Goal: Information Seeking & Learning: Find specific fact

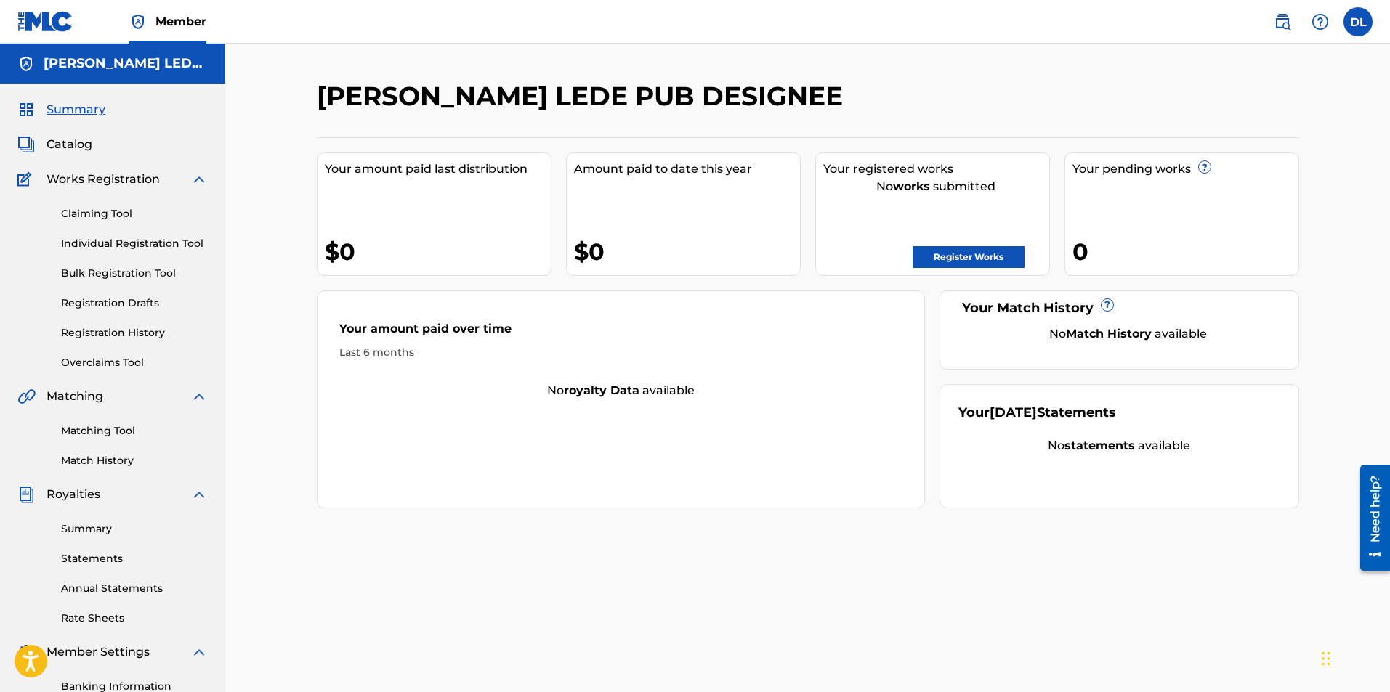
click at [973, 253] on link "Register Works" at bounding box center [969, 257] width 112 height 22
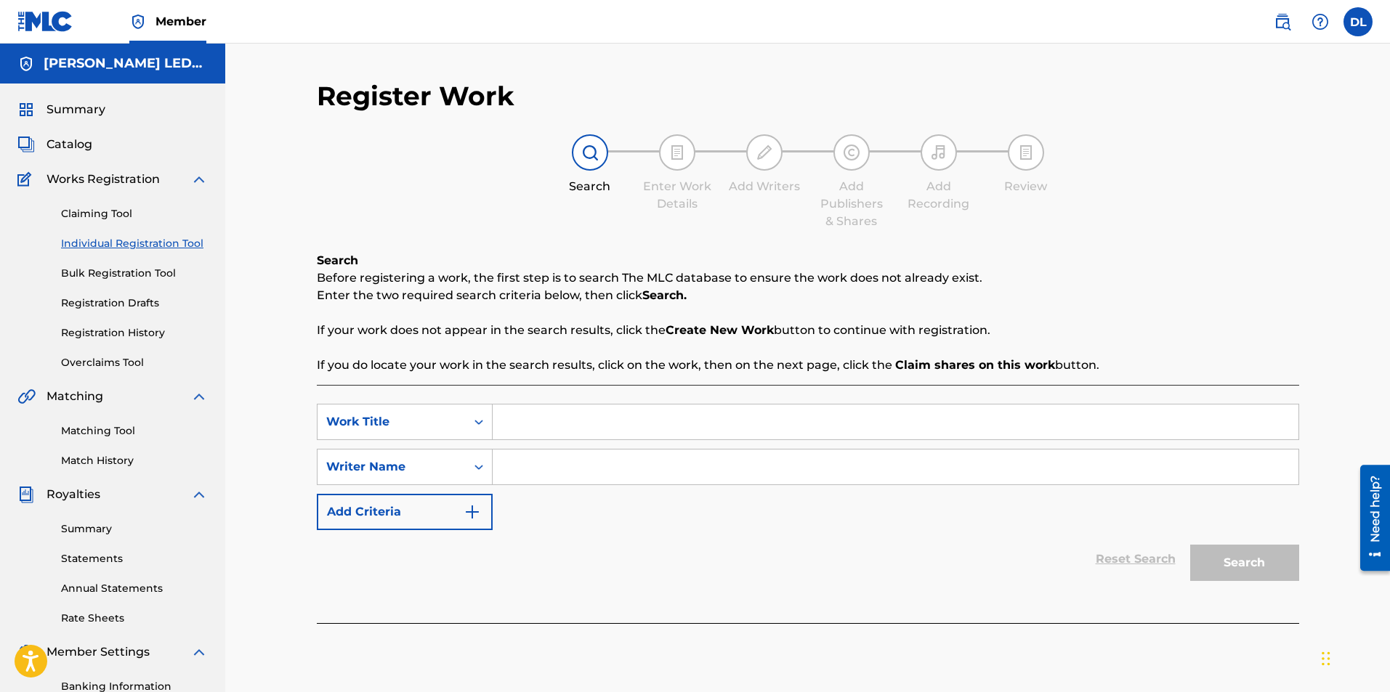
click at [1348, 23] on label at bounding box center [1357, 21] width 29 height 29
click at [1358, 22] on input "DL Dodd Lede d_lede@yahoo.com Notification Preferences Profile Log out" at bounding box center [1358, 22] width 0 height 0
click at [1223, 177] on link "Profile" at bounding box center [1214, 180] width 29 height 13
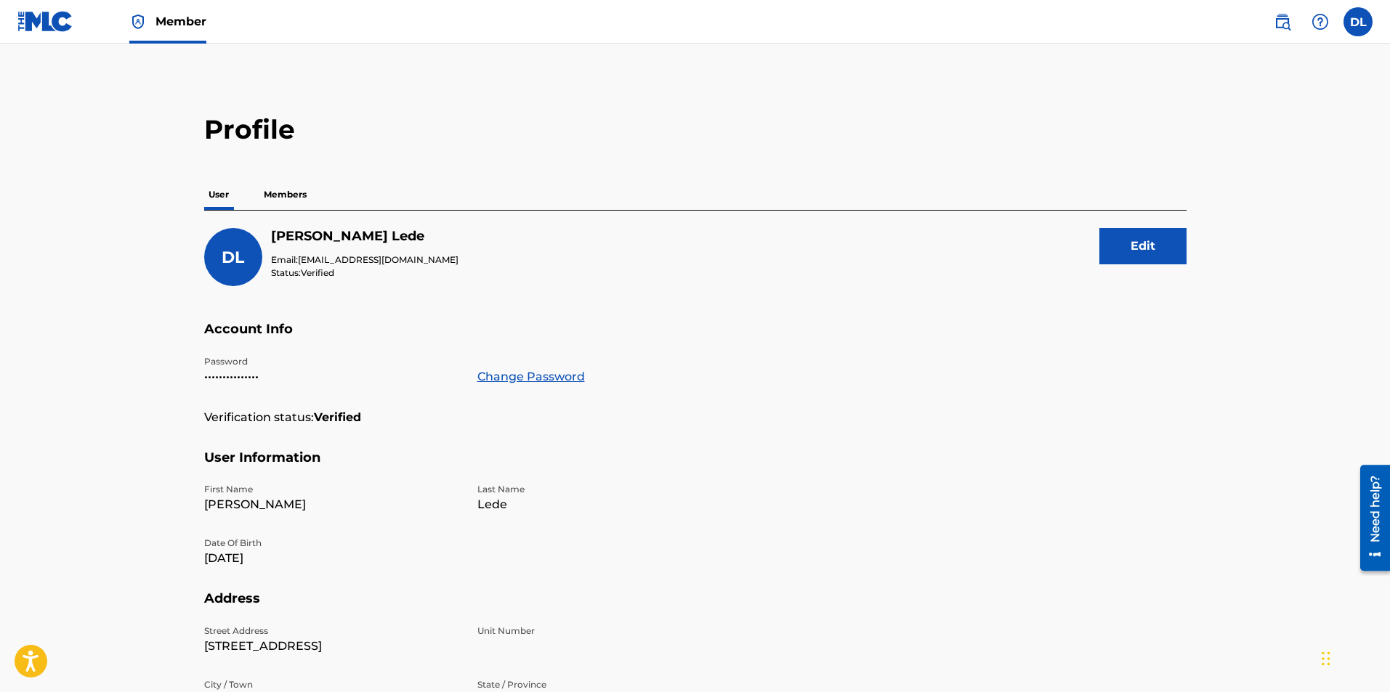
click at [173, 22] on span "Member" at bounding box center [180, 21] width 51 height 17
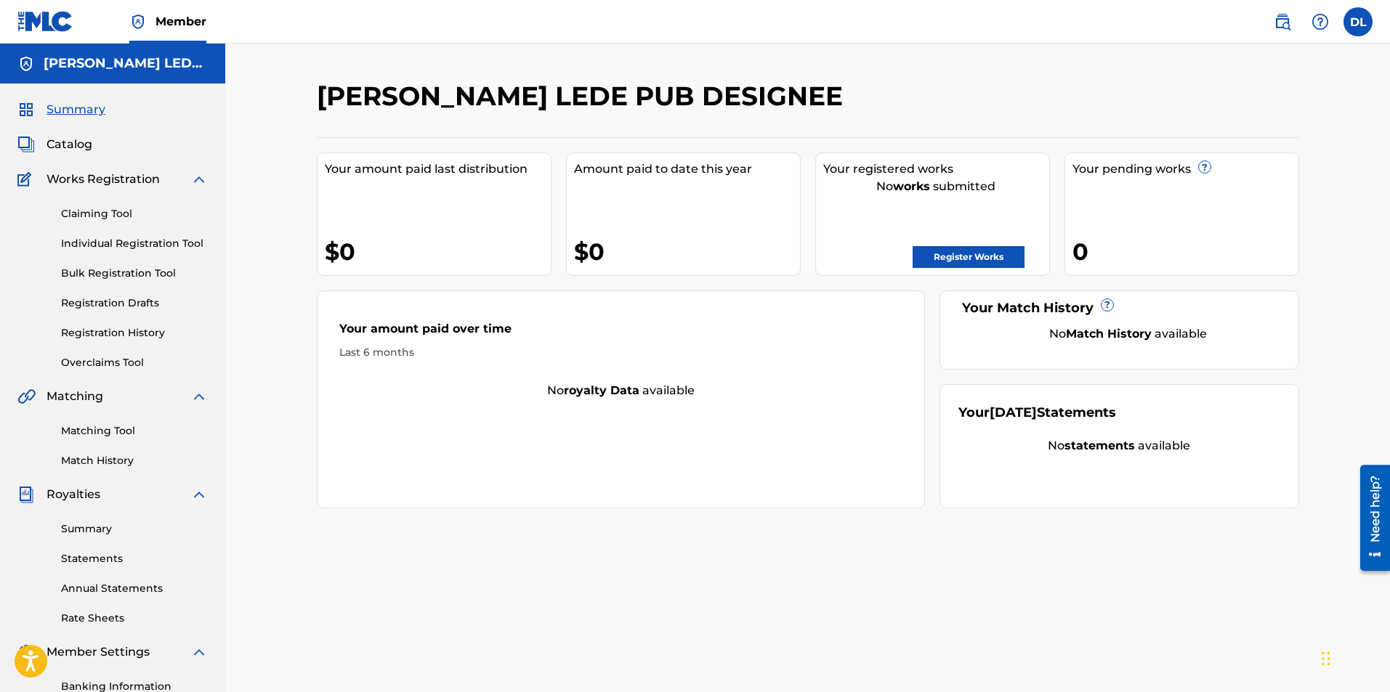
click at [72, 141] on span "Catalog" at bounding box center [70, 144] width 46 height 17
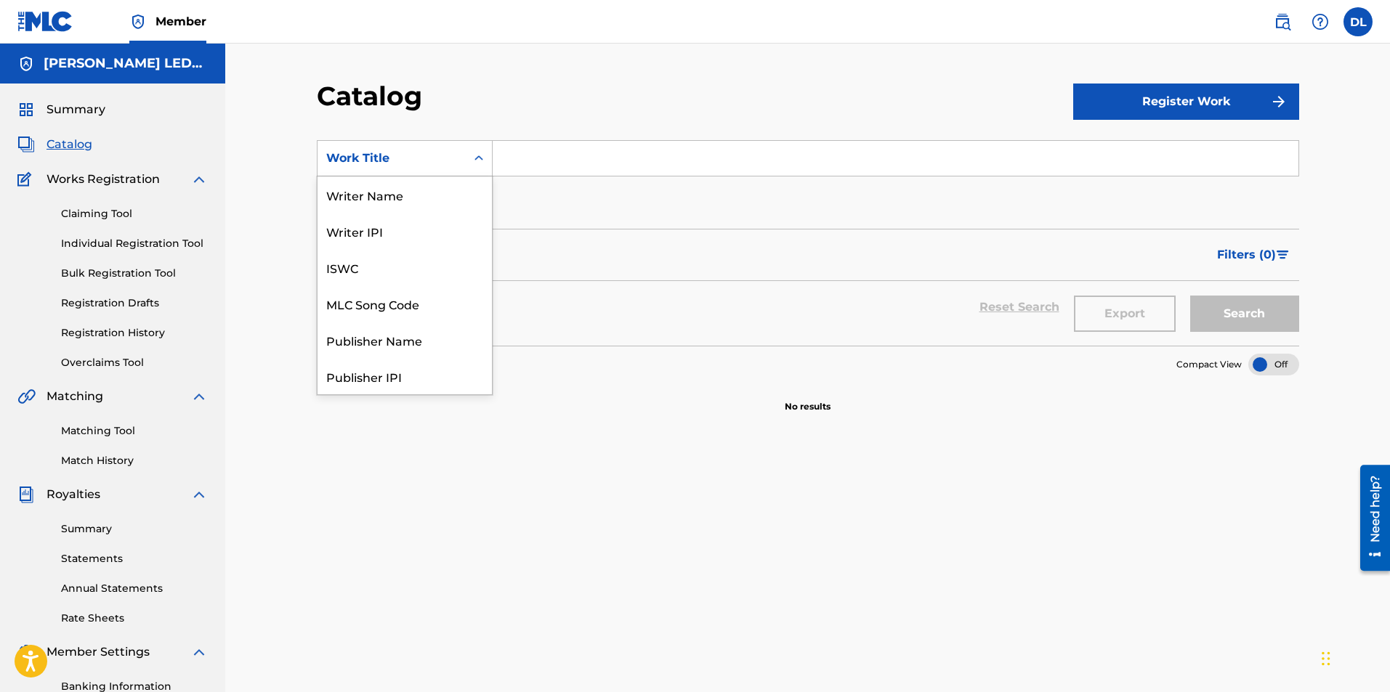
scroll to position [218, 0]
click at [482, 158] on icon "Search Form" at bounding box center [478, 157] width 9 height 5
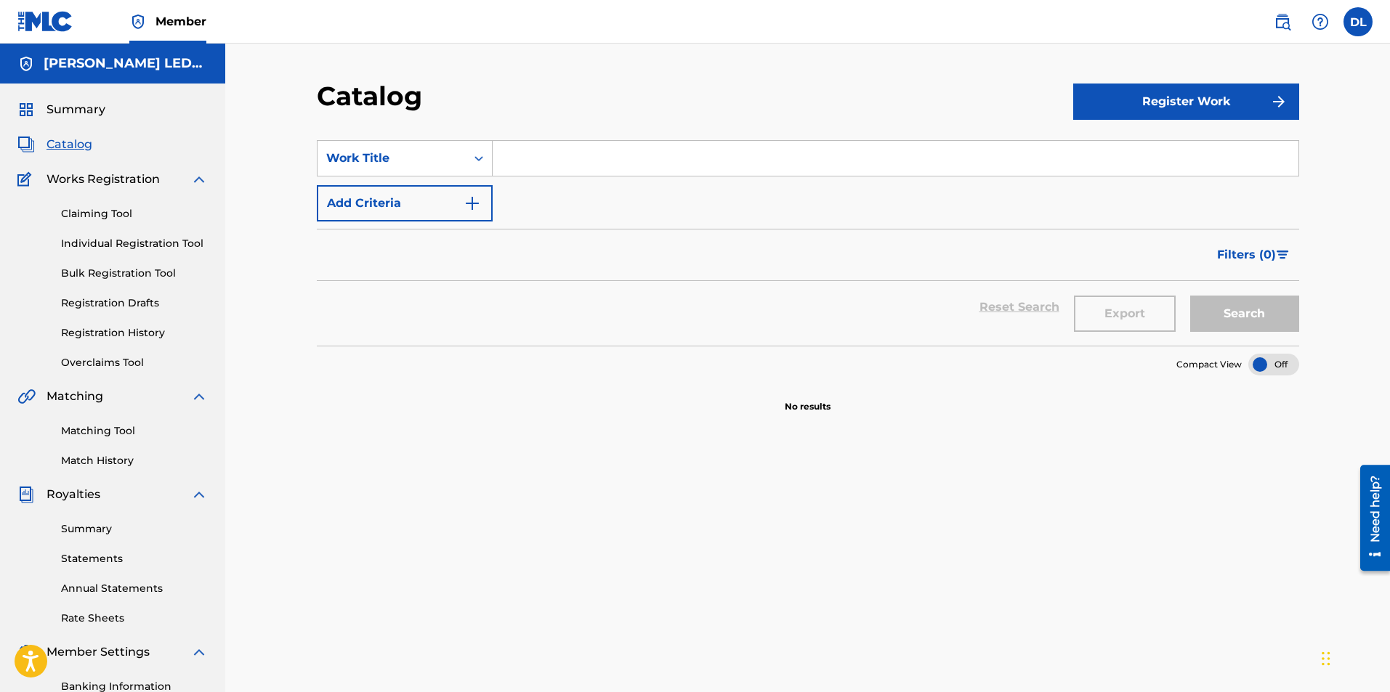
click at [482, 158] on icon "Search Form" at bounding box center [478, 158] width 9 height 5
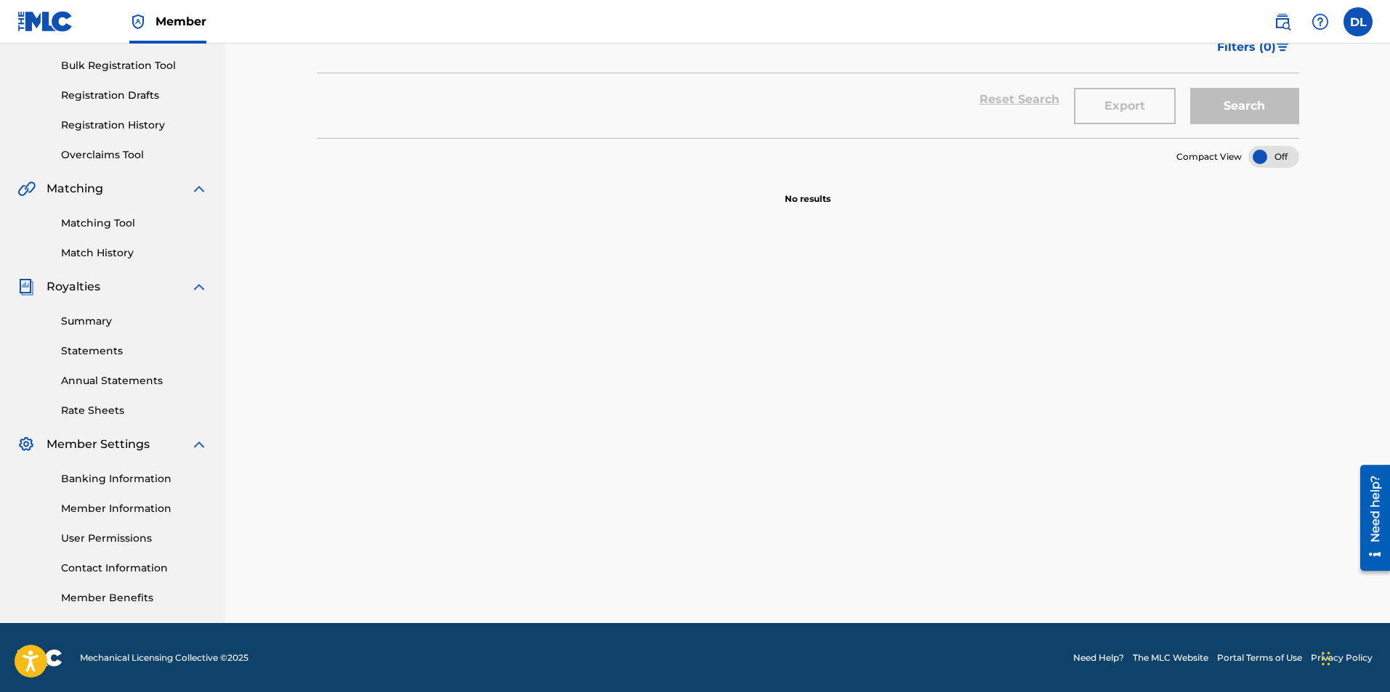
scroll to position [209, 0]
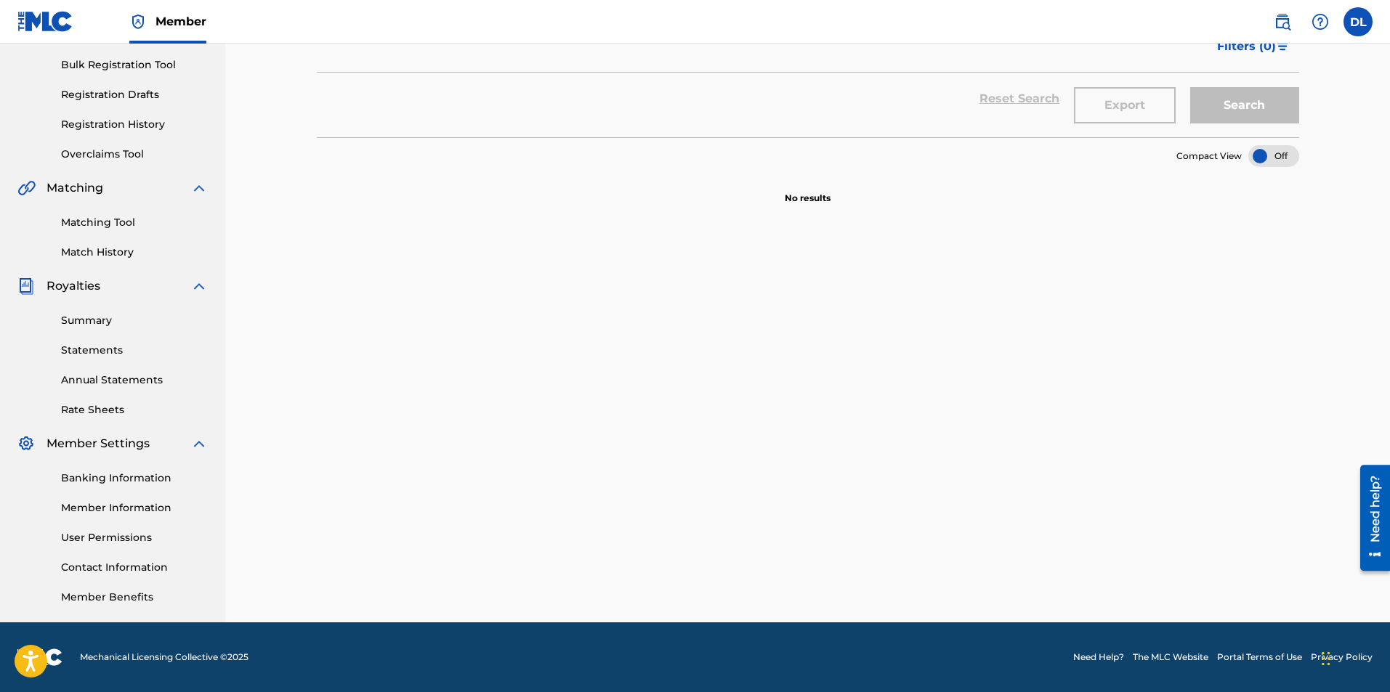
click at [118, 512] on link "Member Information" at bounding box center [134, 508] width 147 height 15
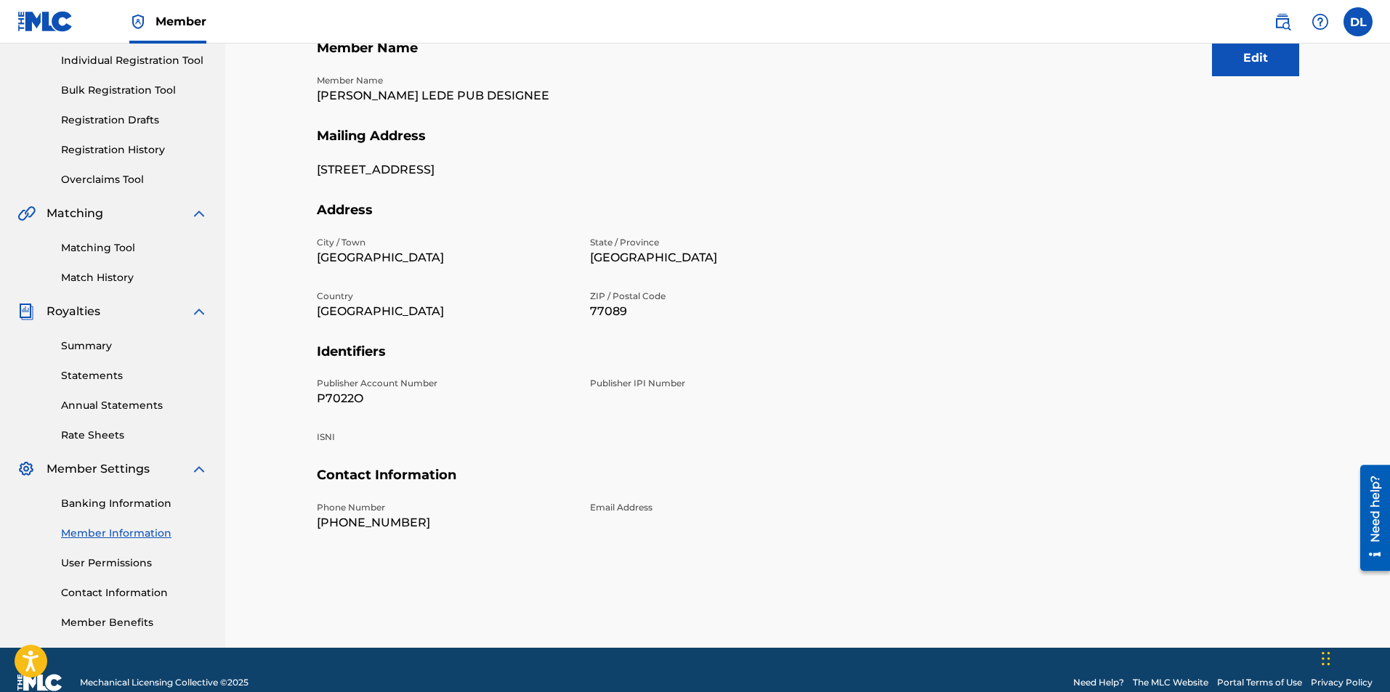
scroll to position [209, 0]
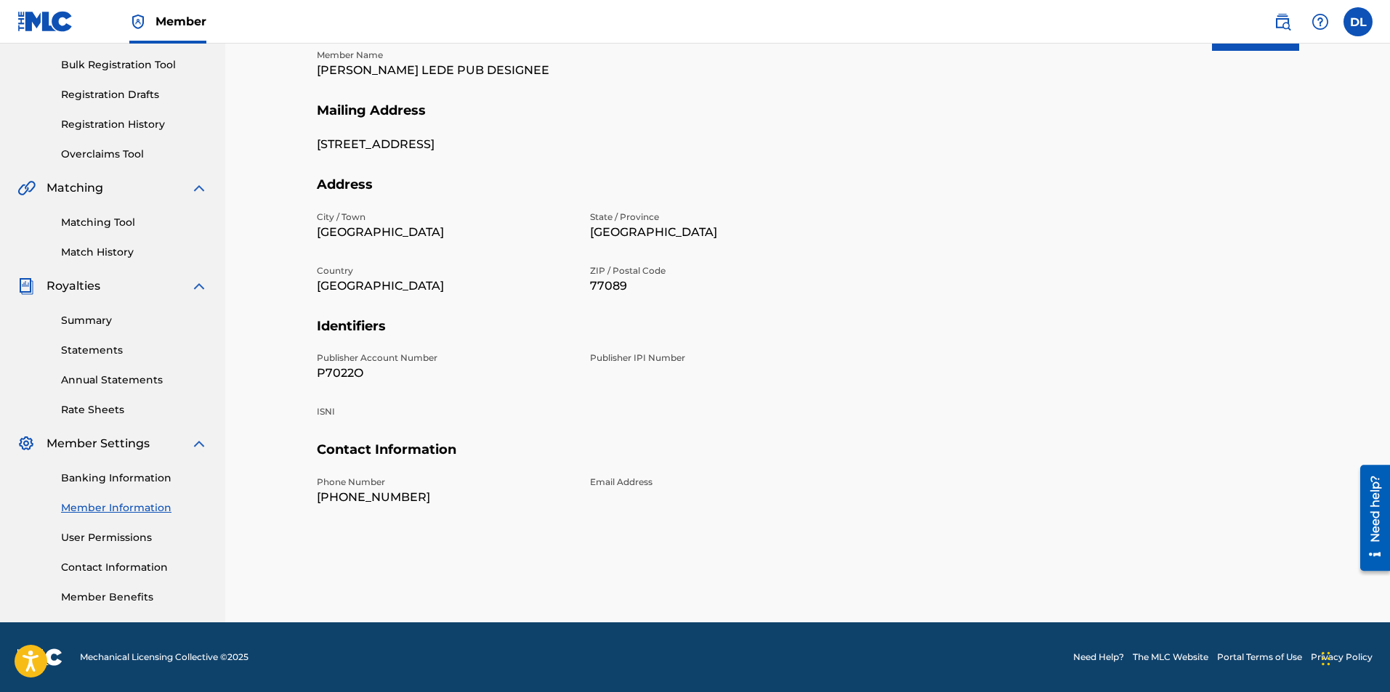
click at [90, 477] on link "Banking Information" at bounding box center [134, 478] width 147 height 15
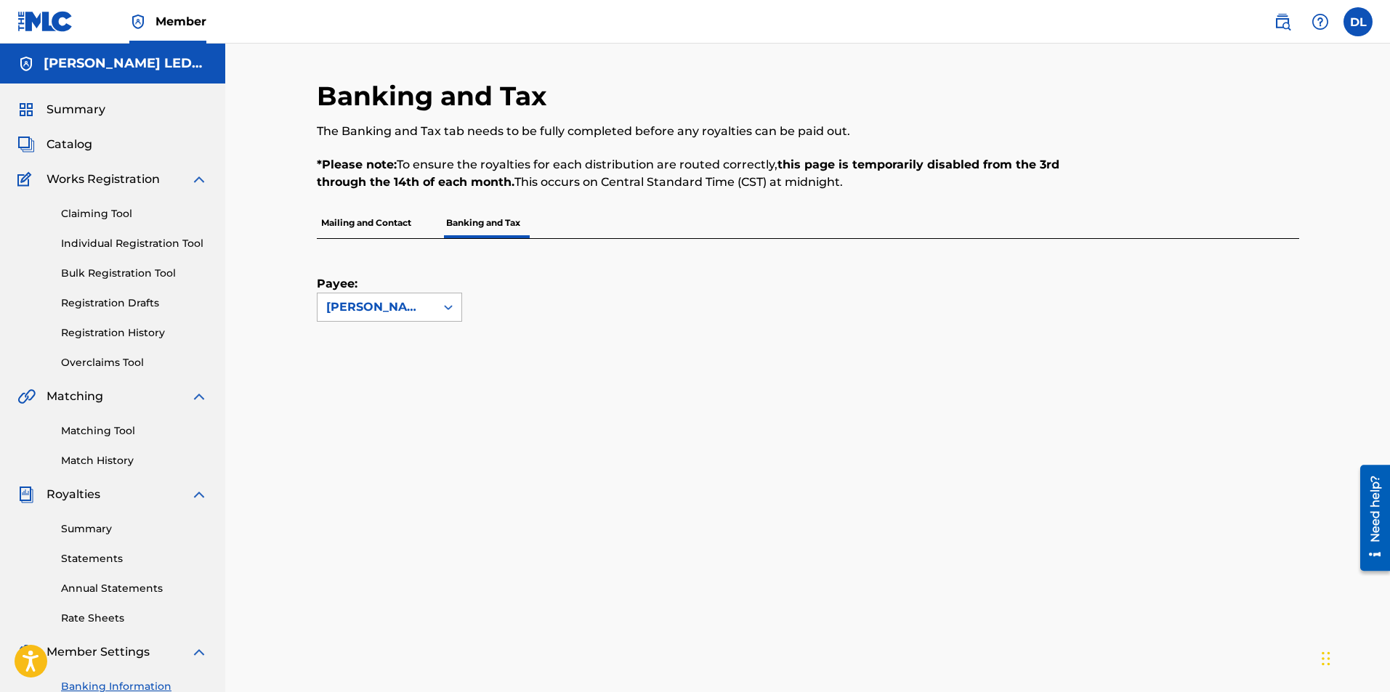
click at [449, 302] on icon at bounding box center [448, 307] width 15 height 15
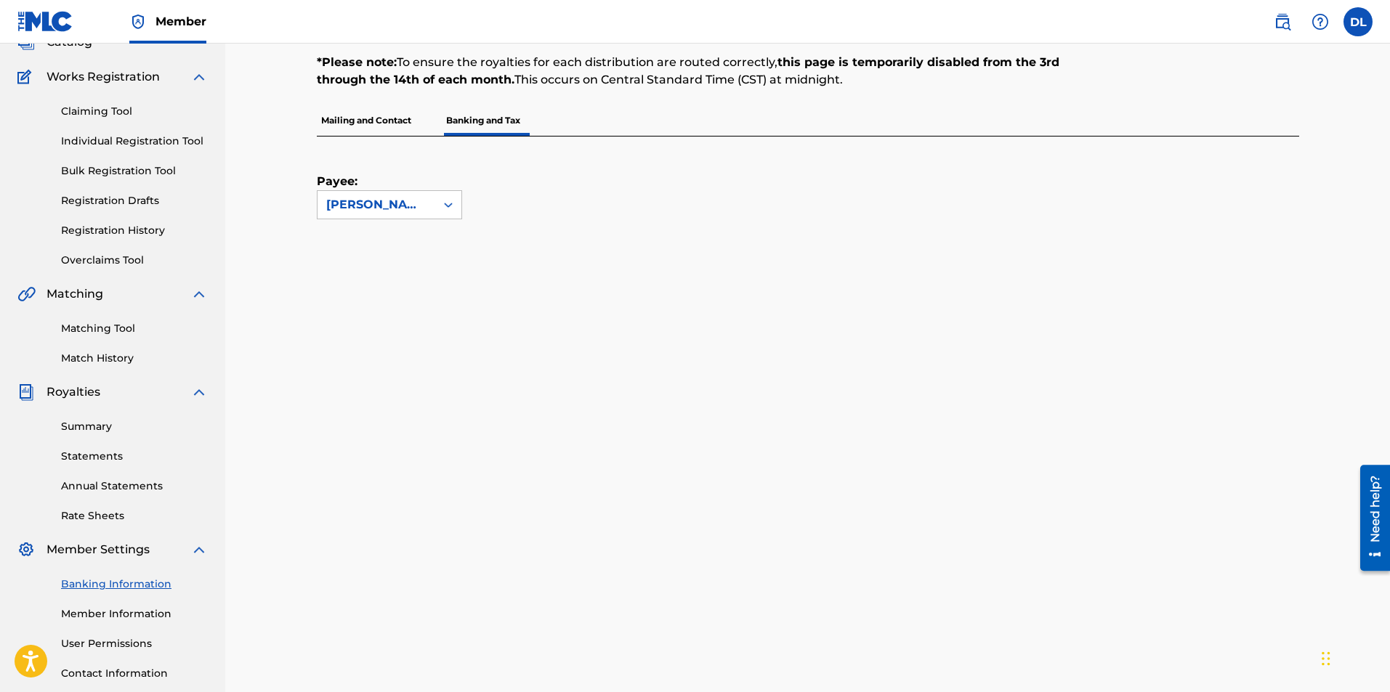
scroll to position [73, 0]
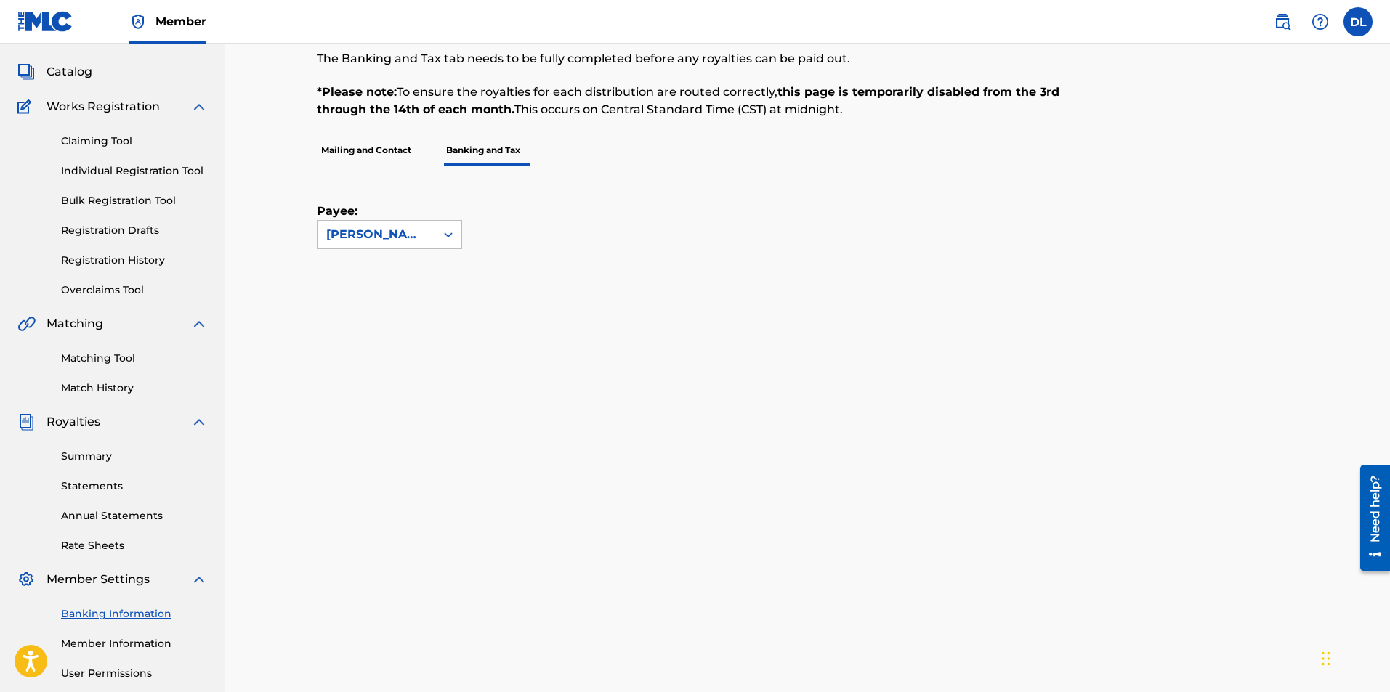
click at [108, 263] on link "Registration History" at bounding box center [134, 260] width 147 height 15
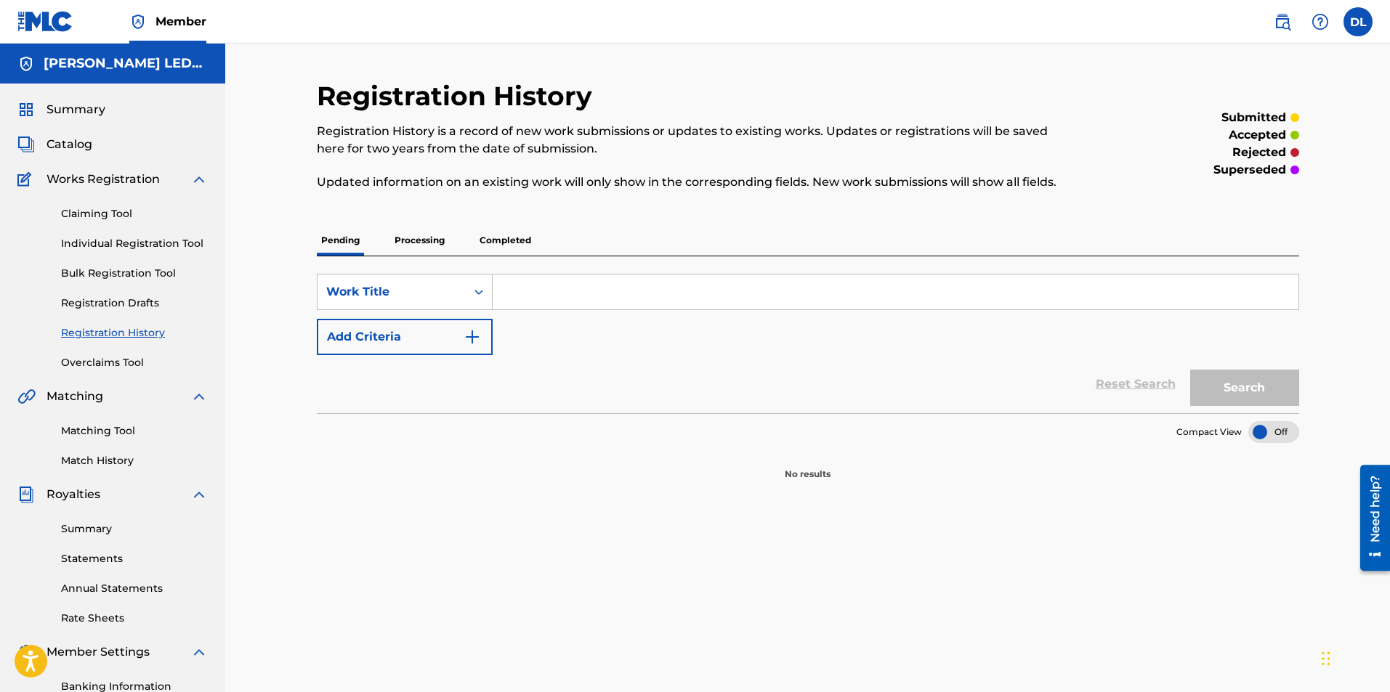
click at [80, 146] on span "Catalog" at bounding box center [70, 144] width 46 height 17
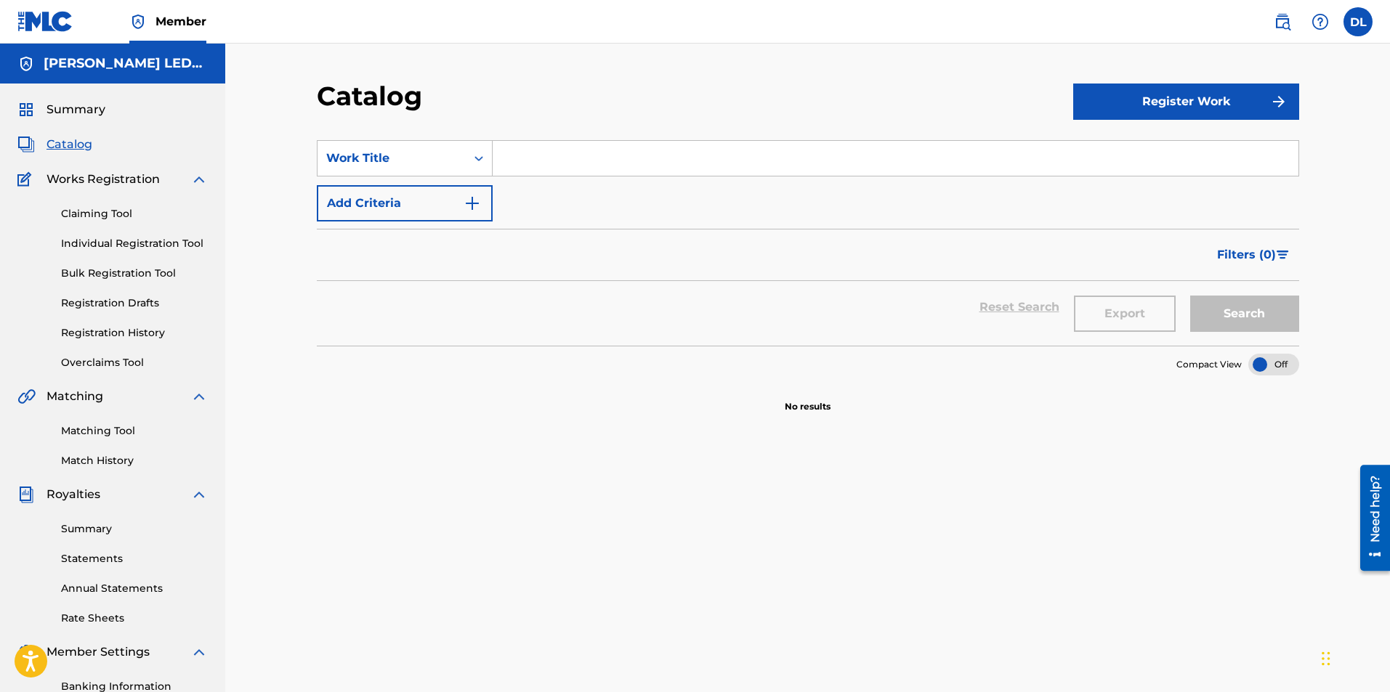
click at [70, 108] on span "Summary" at bounding box center [76, 109] width 59 height 17
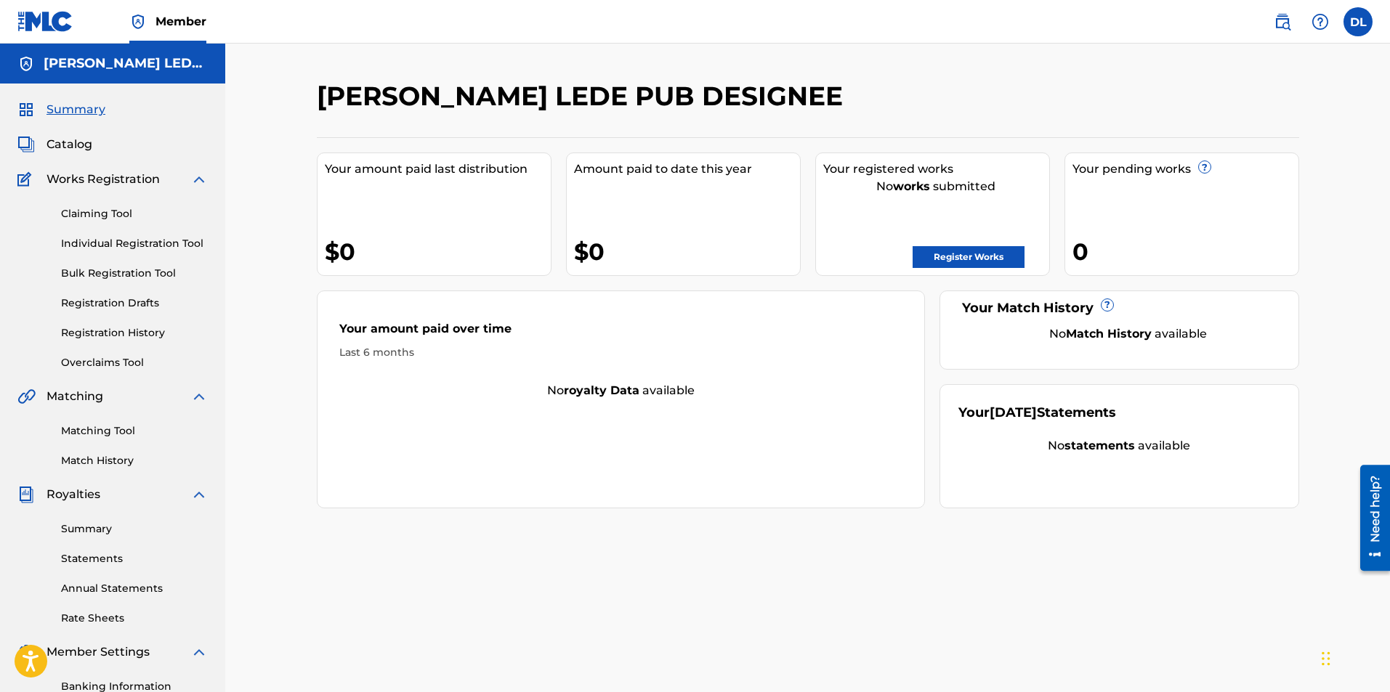
click at [1279, 21] on img at bounding box center [1282, 21] width 17 height 17
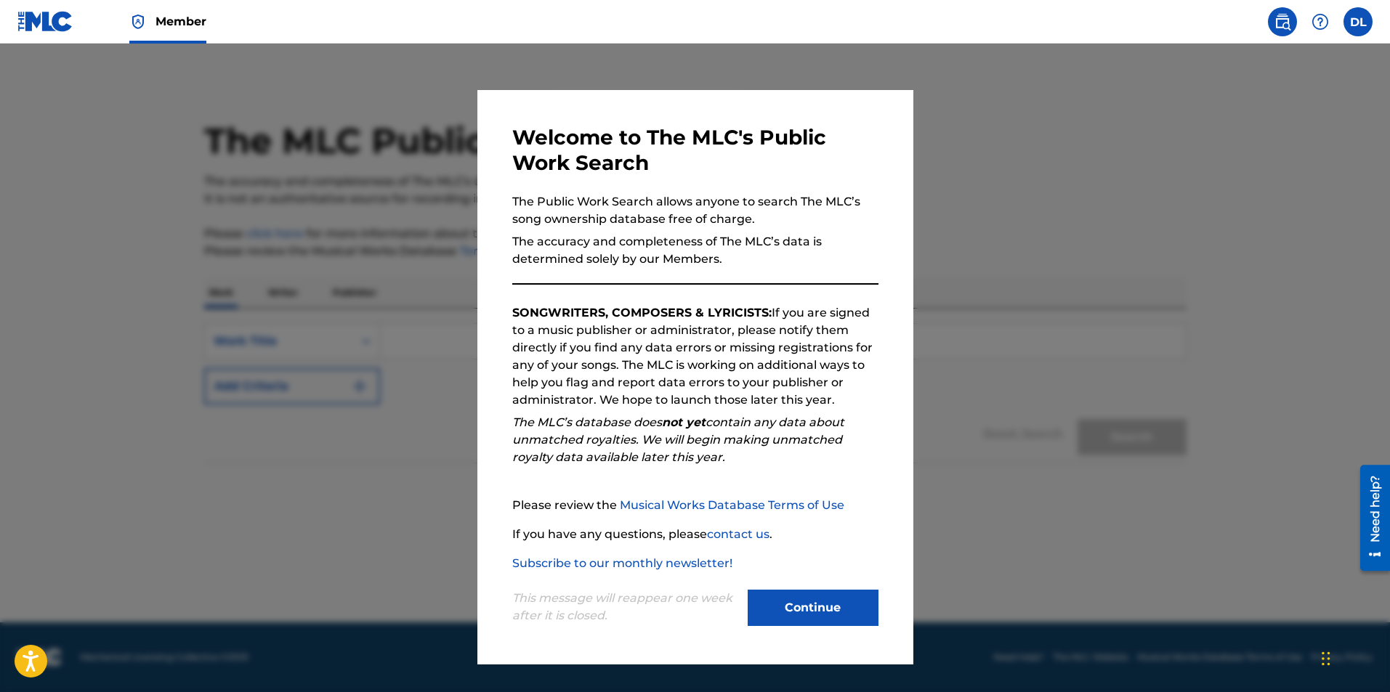
click at [713, 504] on link "Musical Works Database Terms of Use" at bounding box center [732, 505] width 225 height 14
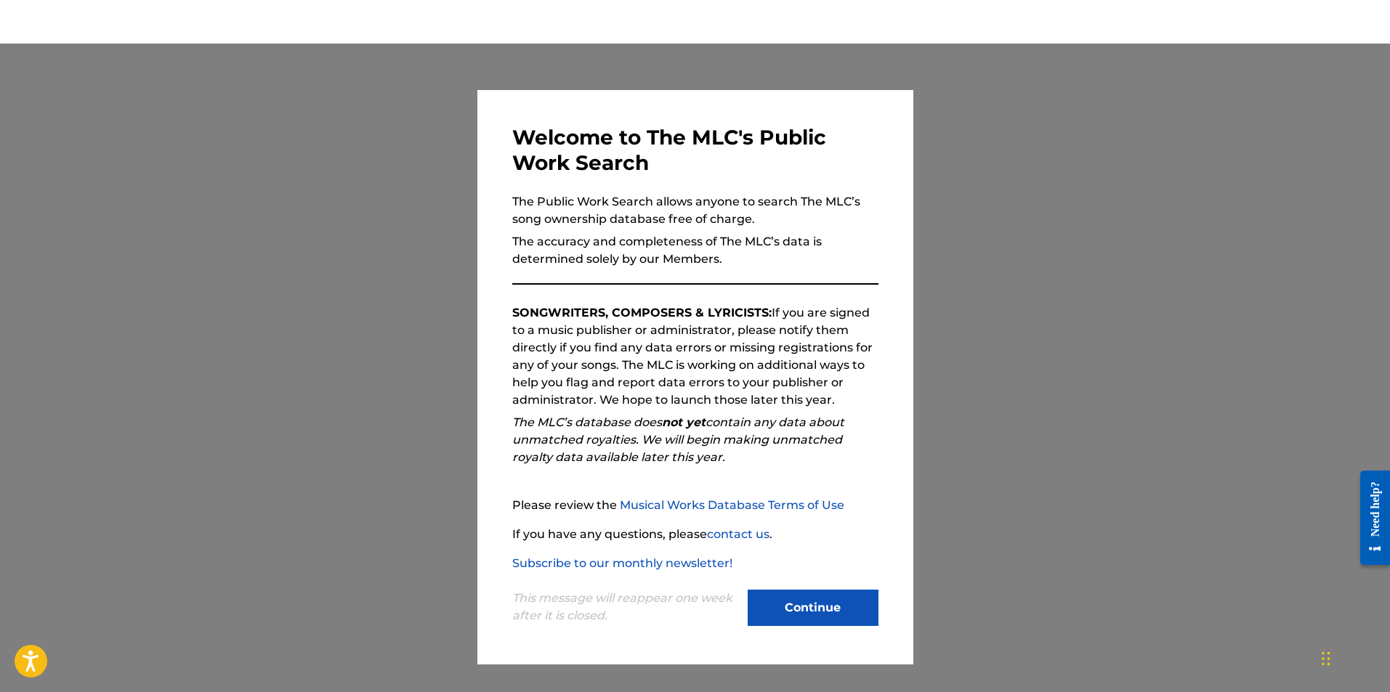
click at [807, 616] on button "Continue" at bounding box center [813, 608] width 131 height 36
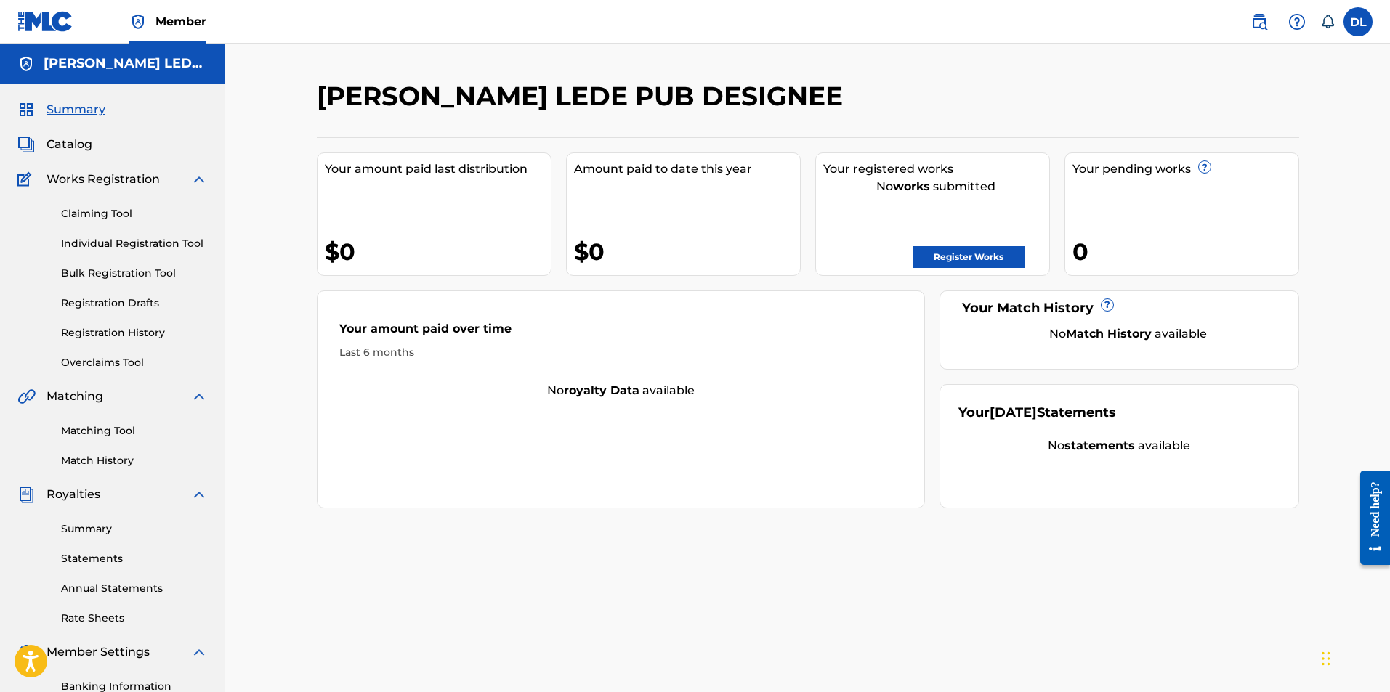
click at [177, 17] on span "Member" at bounding box center [180, 21] width 51 height 17
click at [113, 214] on link "Claiming Tool" at bounding box center [134, 213] width 147 height 15
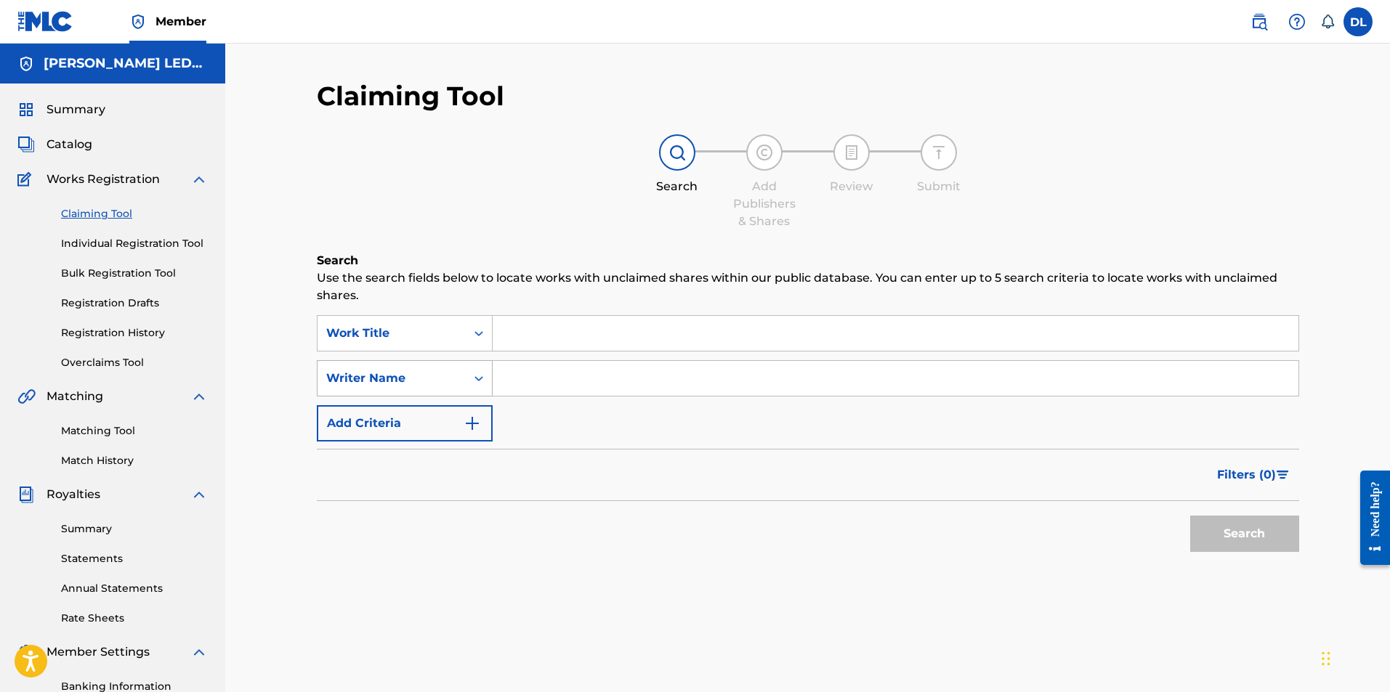
click at [479, 379] on icon "Search Form" at bounding box center [479, 378] width 15 height 15
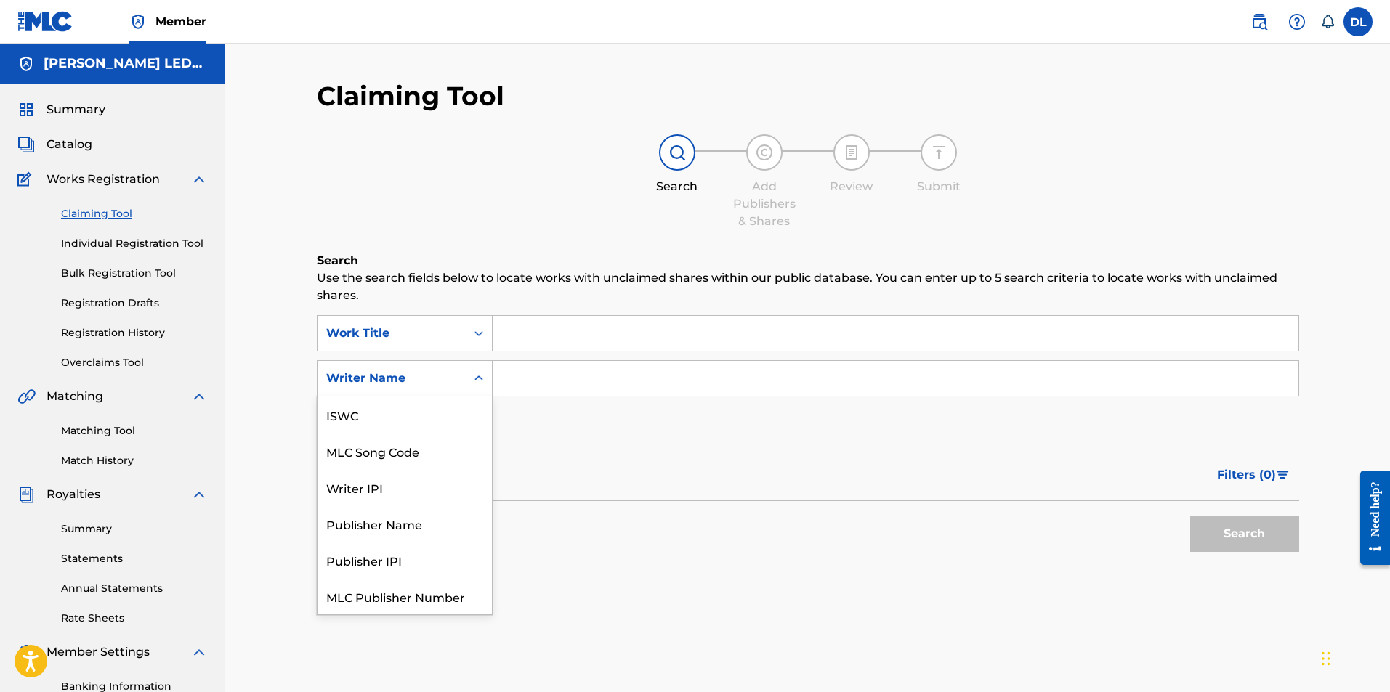
scroll to position [36, 0]
click at [371, 595] on div "Writer Name" at bounding box center [405, 596] width 174 height 36
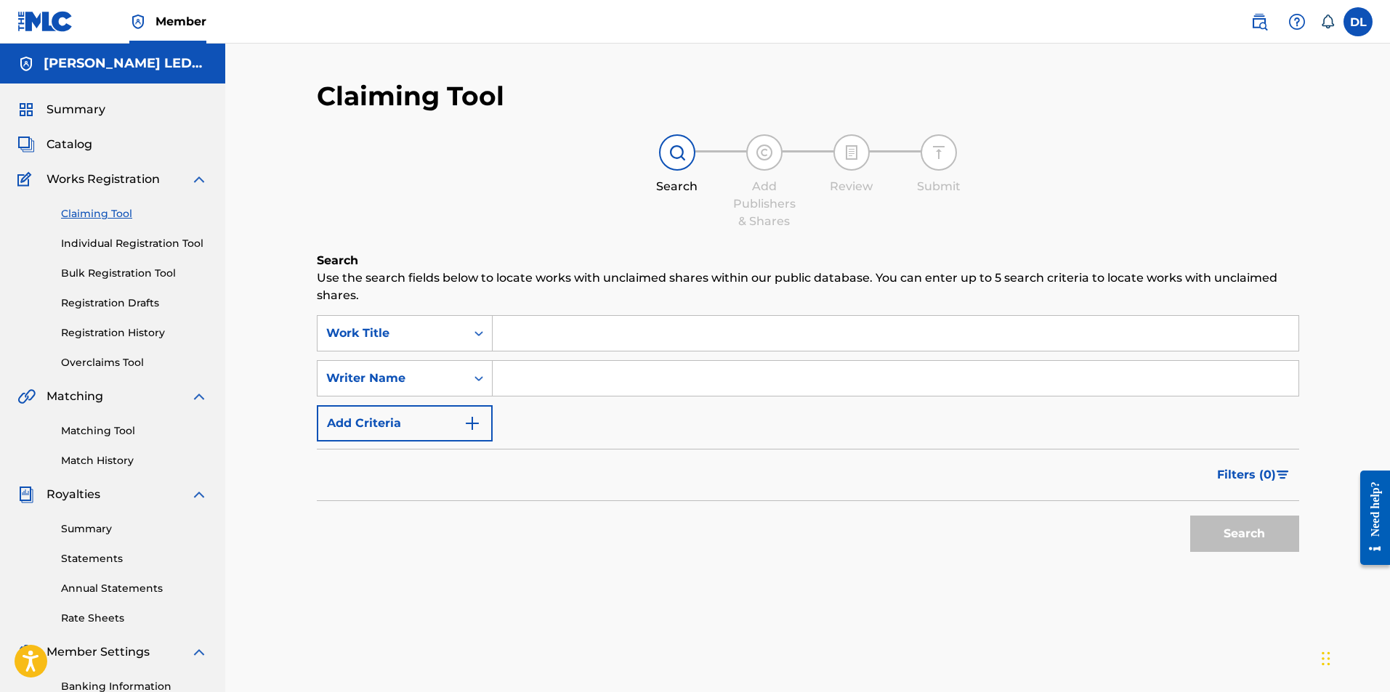
click at [424, 421] on button "Add Criteria" at bounding box center [405, 423] width 176 height 36
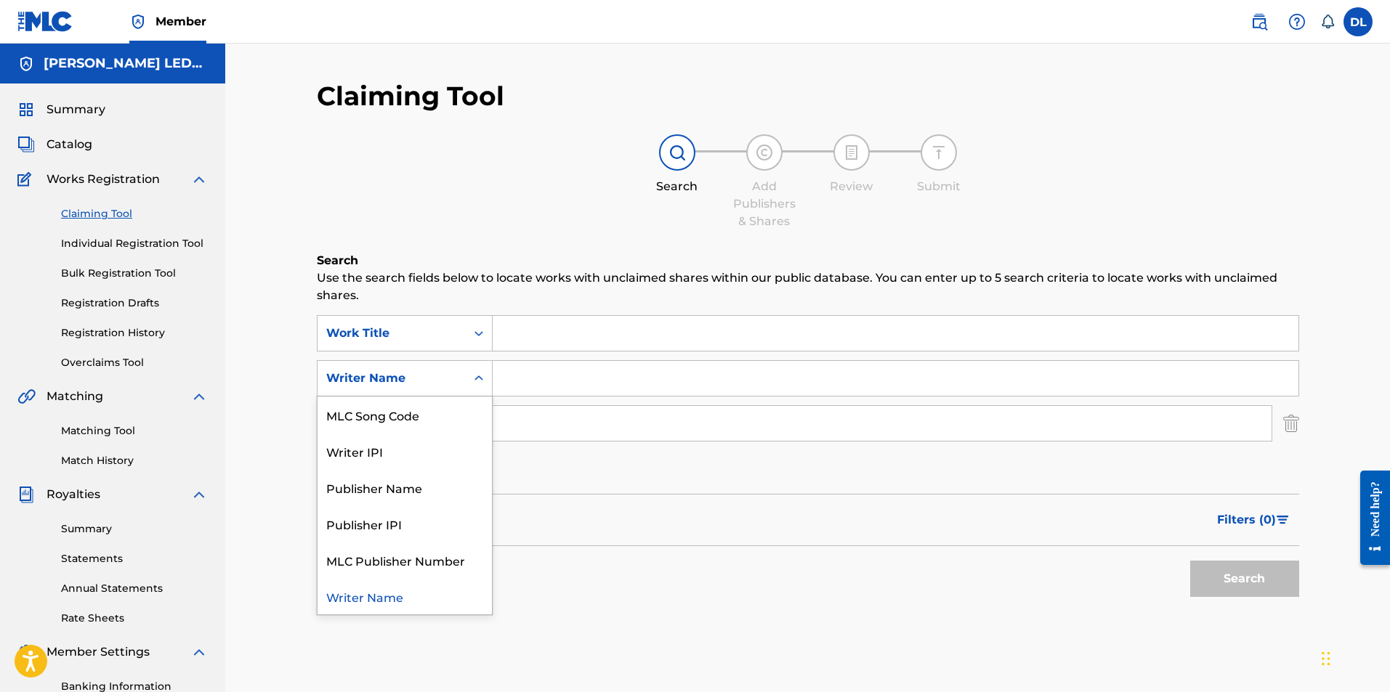
click at [478, 379] on icon "Search Form" at bounding box center [479, 378] width 15 height 15
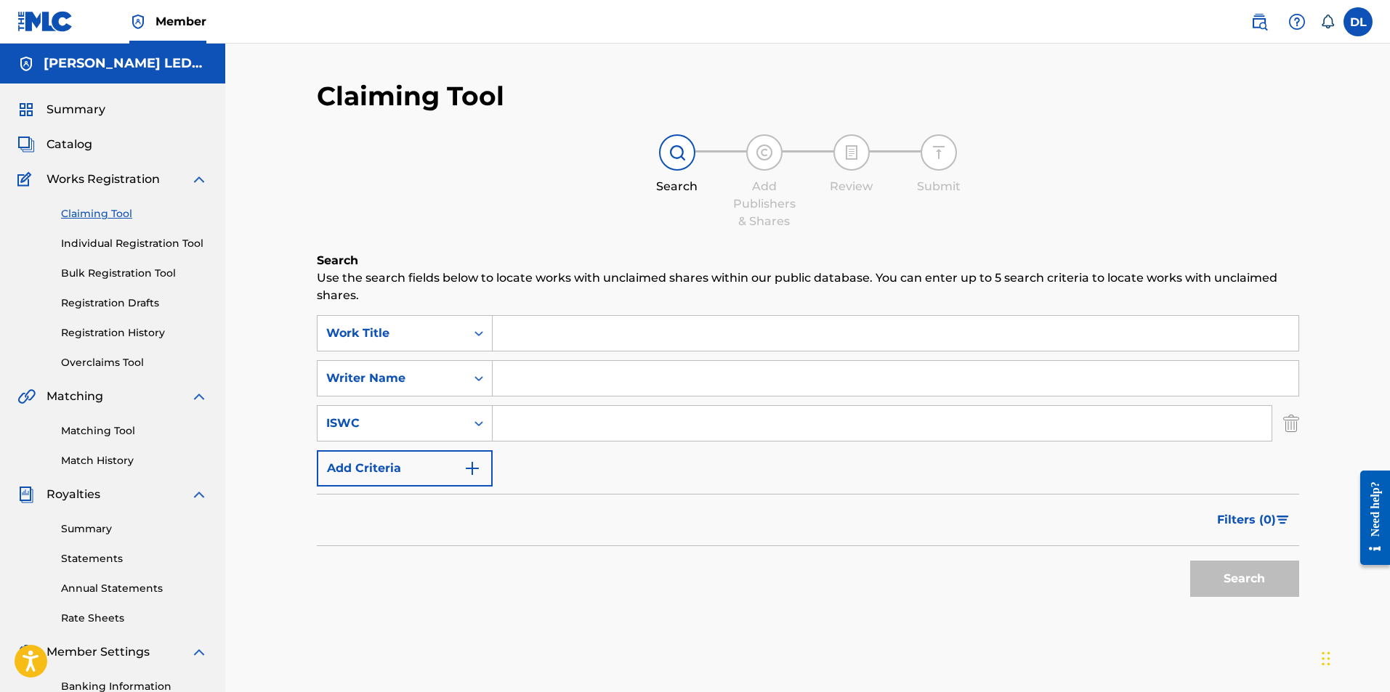
click at [506, 373] on input "Search Form" at bounding box center [896, 378] width 806 height 35
type input "d"
click at [1190, 561] on button "Search" at bounding box center [1244, 579] width 109 height 36
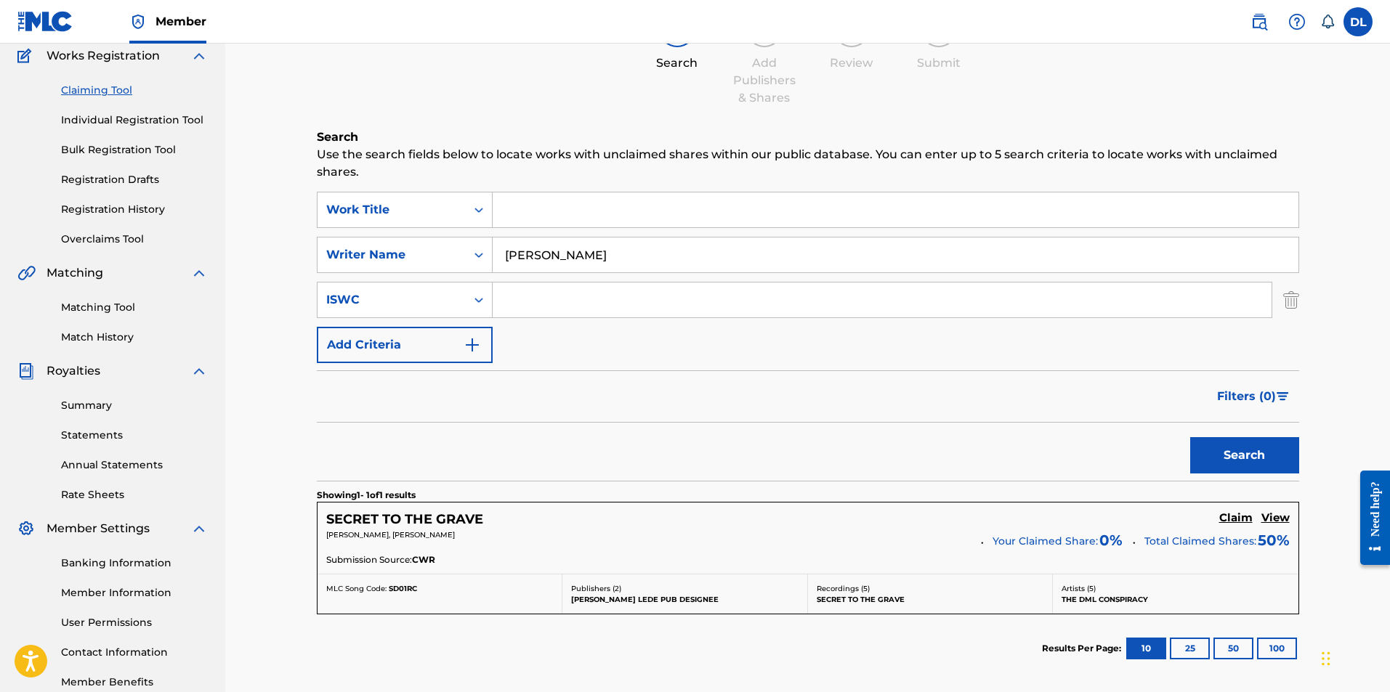
scroll to position [256, 0]
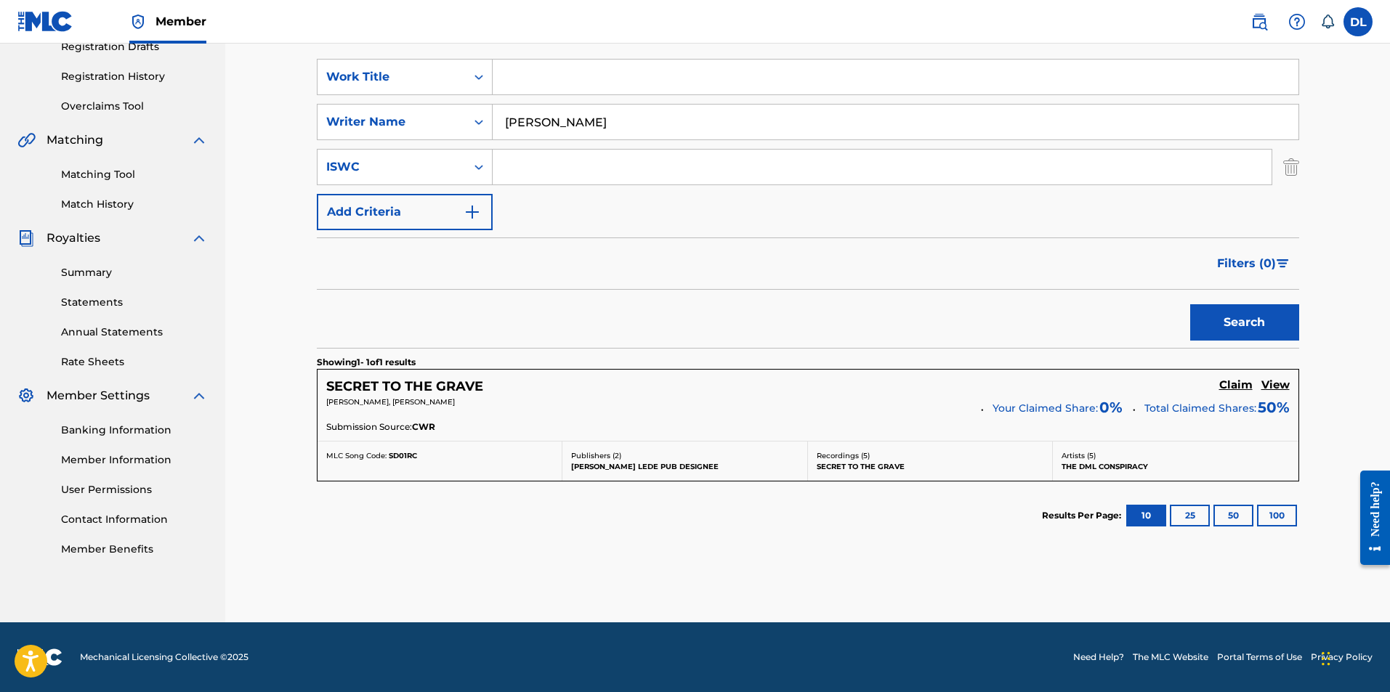
click at [1189, 515] on button "25" at bounding box center [1190, 516] width 40 height 22
click at [590, 121] on input "Dodd Michael Lede" at bounding box center [896, 122] width 806 height 35
click at [1190, 304] on button "Search" at bounding box center [1244, 322] width 109 height 36
drag, startPoint x: 282, startPoint y: 96, endPoint x: 265, endPoint y: 92, distance: 17.1
click at [265, 92] on div "Claiming Tool Search Add Publishers & Shares Review Submit Search Use the searc…" at bounding box center [807, 205] width 1165 height 836
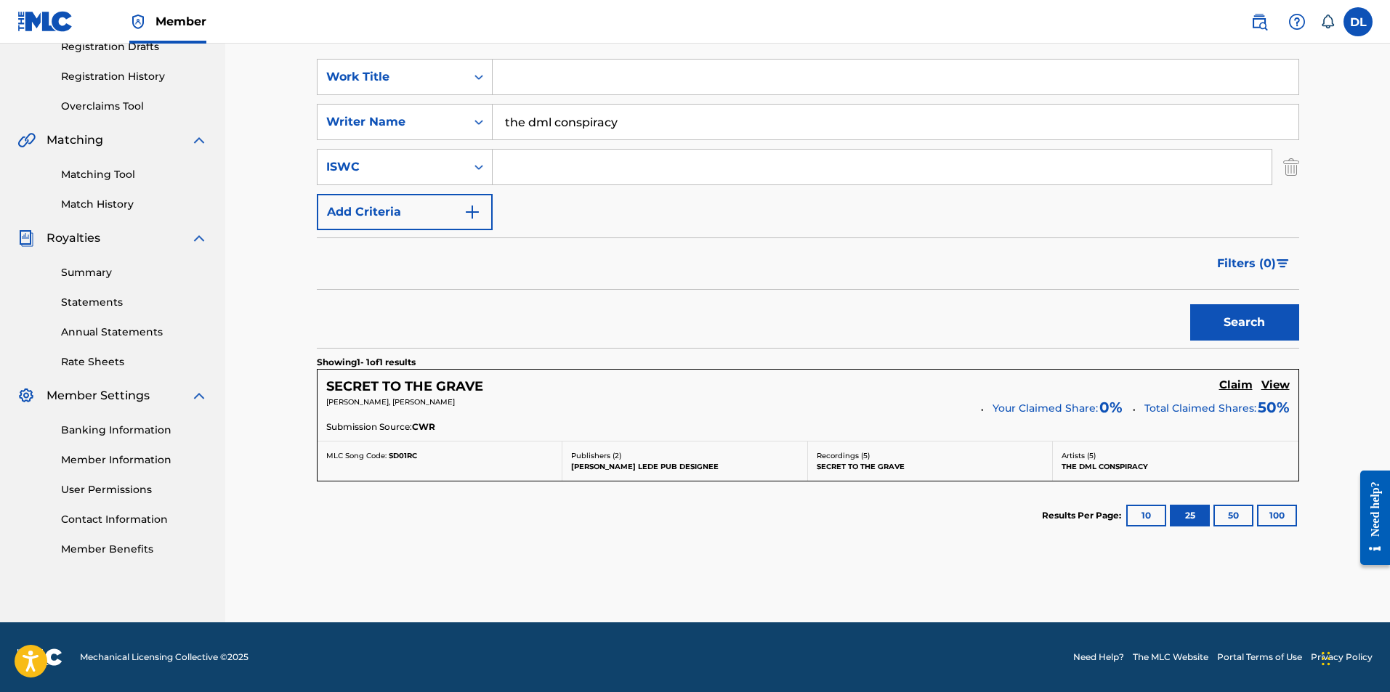
type input "the dml conspiracy"
click at [1190, 304] on button "Search" at bounding box center [1244, 322] width 109 height 36
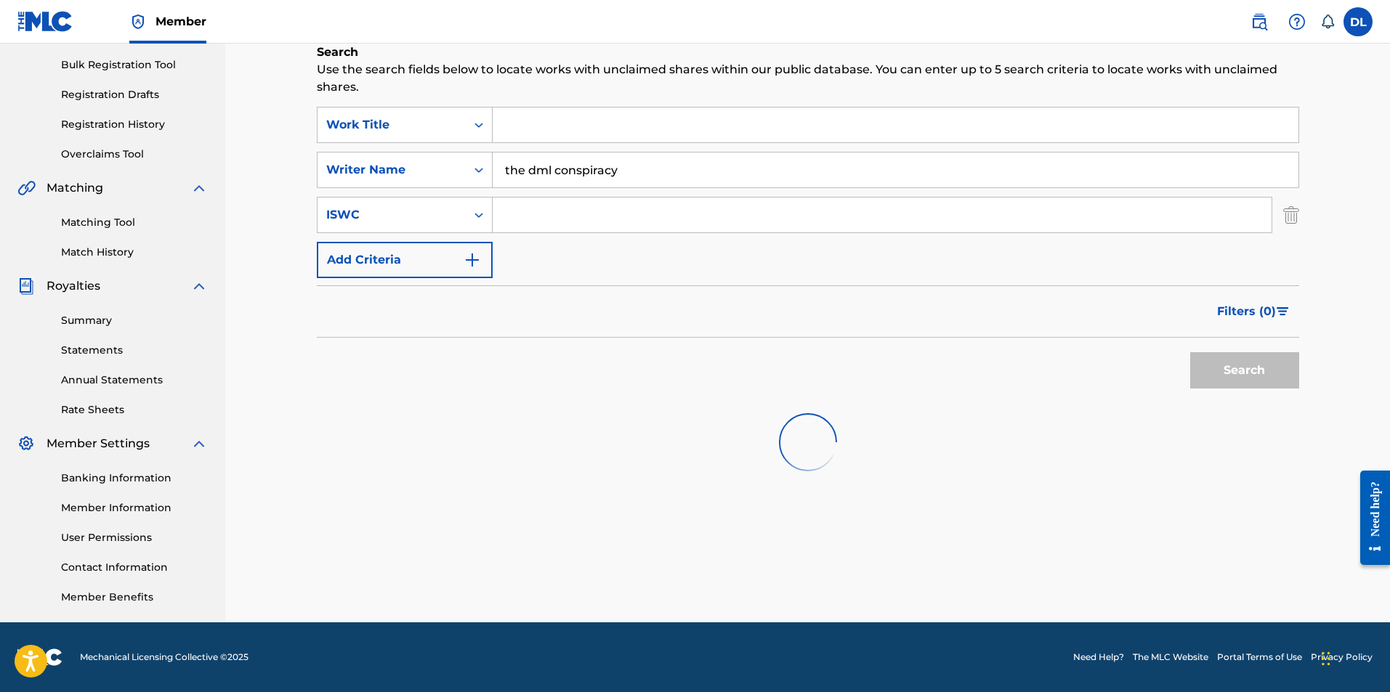
scroll to position [209, 0]
click at [1241, 370] on button "Search" at bounding box center [1244, 370] width 109 height 36
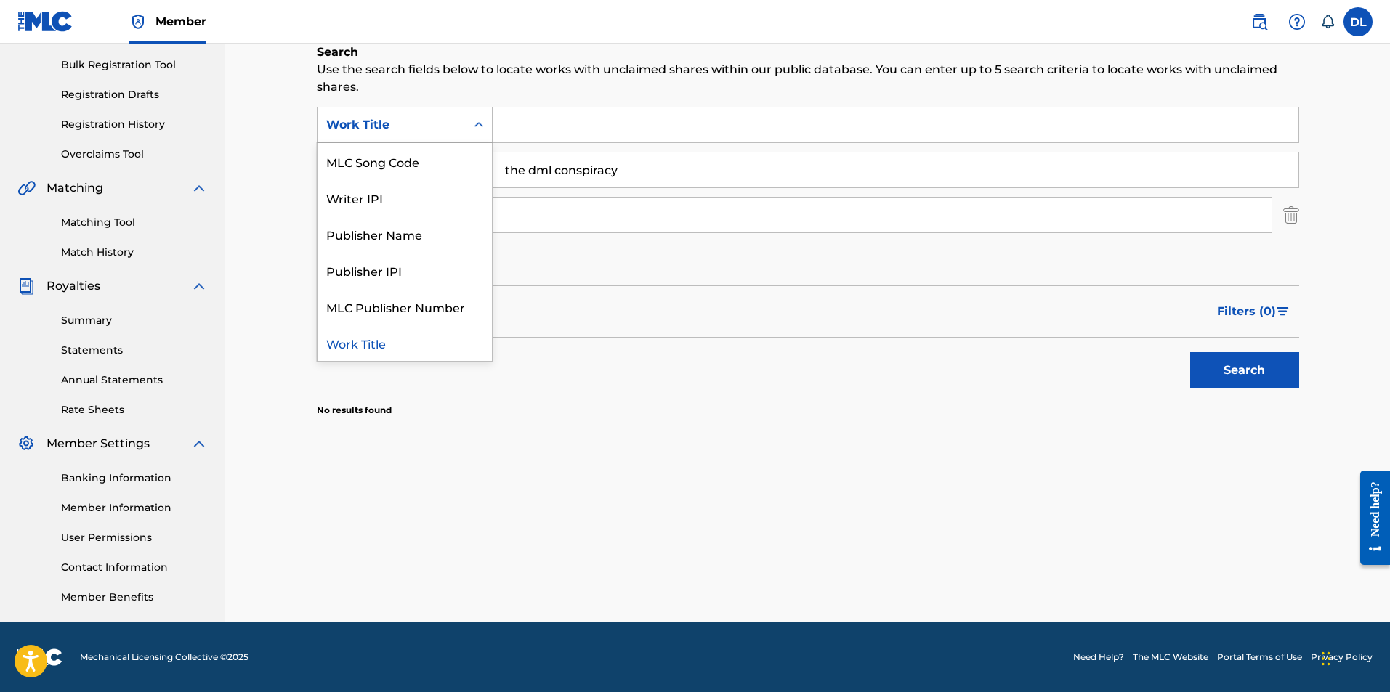
click at [477, 116] on div "Search Form" at bounding box center [479, 125] width 26 height 26
click at [389, 161] on div "MLC Song Code" at bounding box center [405, 161] width 174 height 36
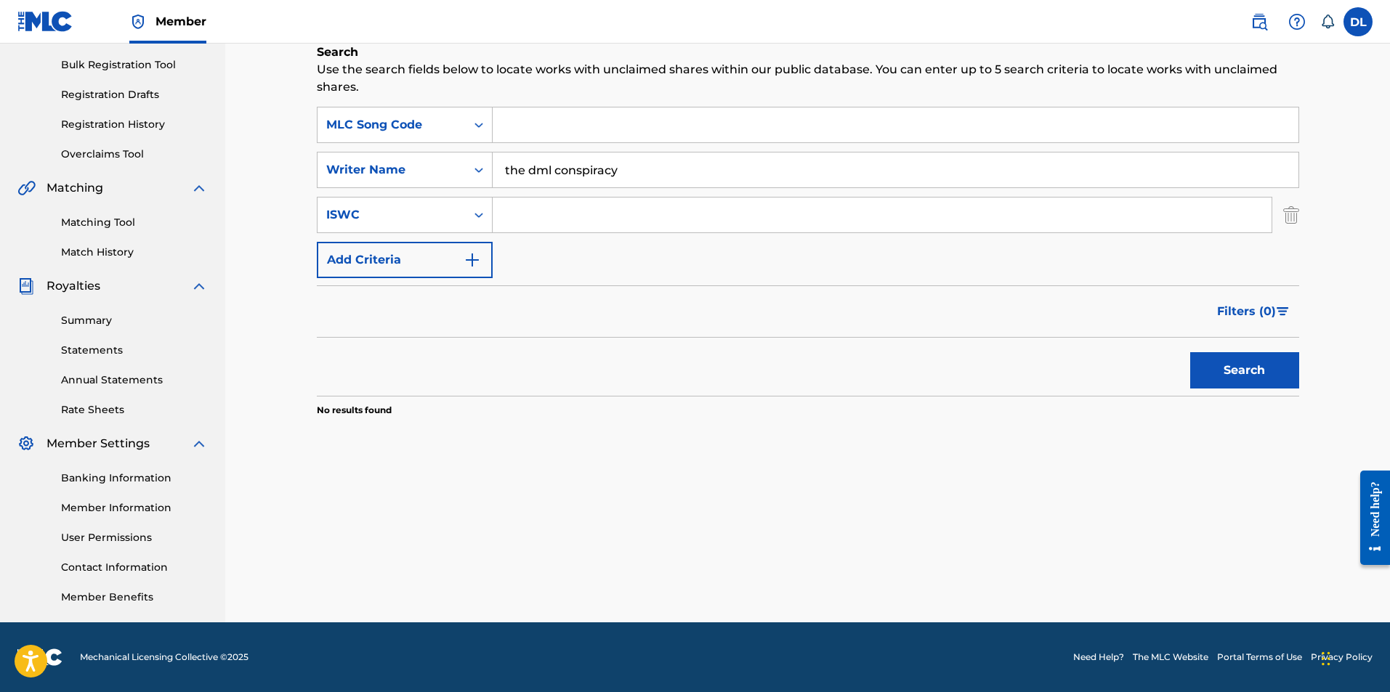
drag, startPoint x: 652, startPoint y: 164, endPoint x: 381, endPoint y: 150, distance: 270.6
click at [381, 150] on div "SearchWithCriteria37810c65-2125-46eb-9893-a89e802952e3 MLC Song Code SearchWith…" at bounding box center [808, 192] width 982 height 171
click at [85, 253] on link "Match History" at bounding box center [134, 252] width 147 height 15
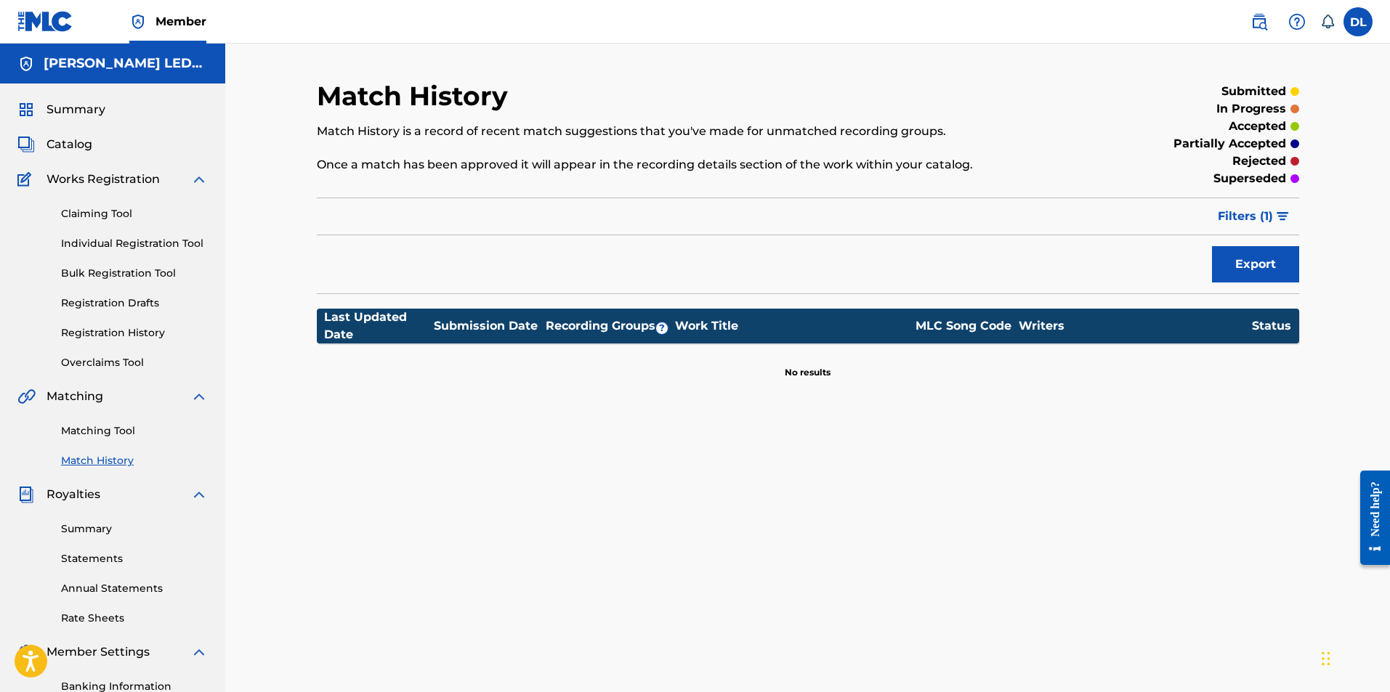
click at [97, 213] on link "Claiming Tool" at bounding box center [134, 213] width 147 height 15
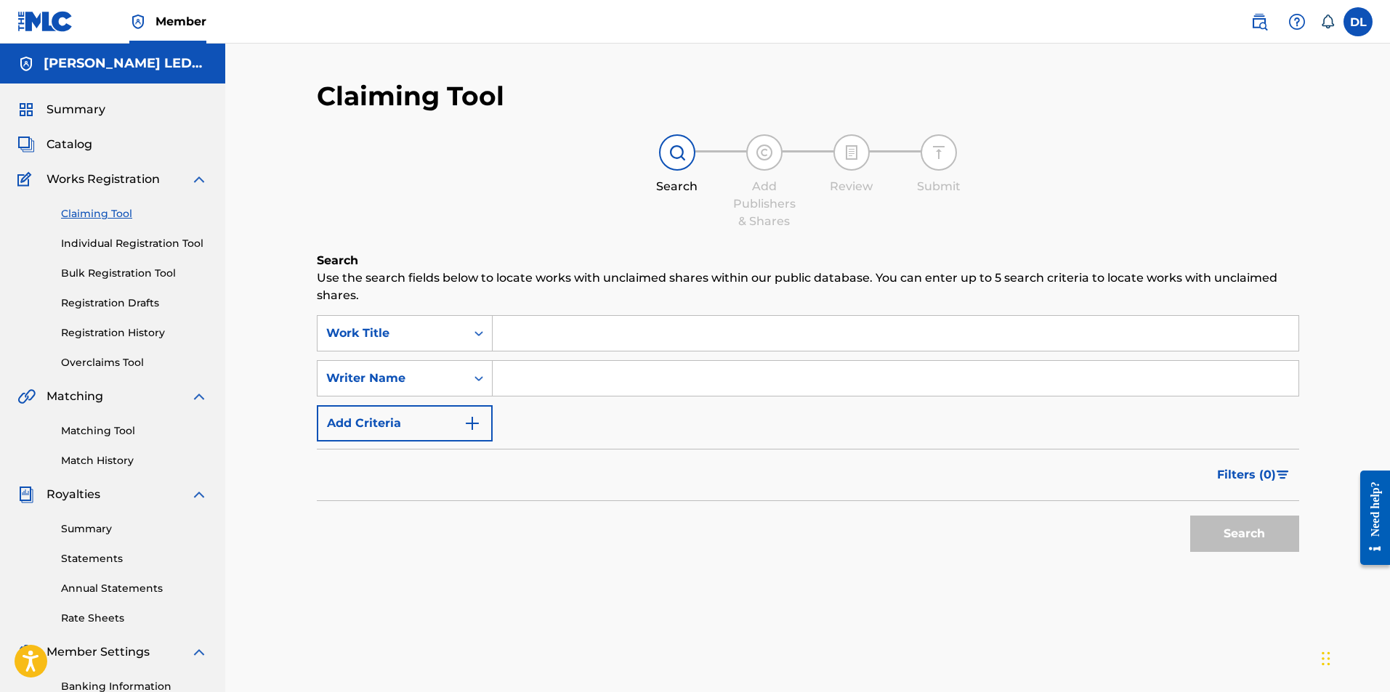
click at [132, 246] on link "Individual Registration Tool" at bounding box center [134, 243] width 147 height 15
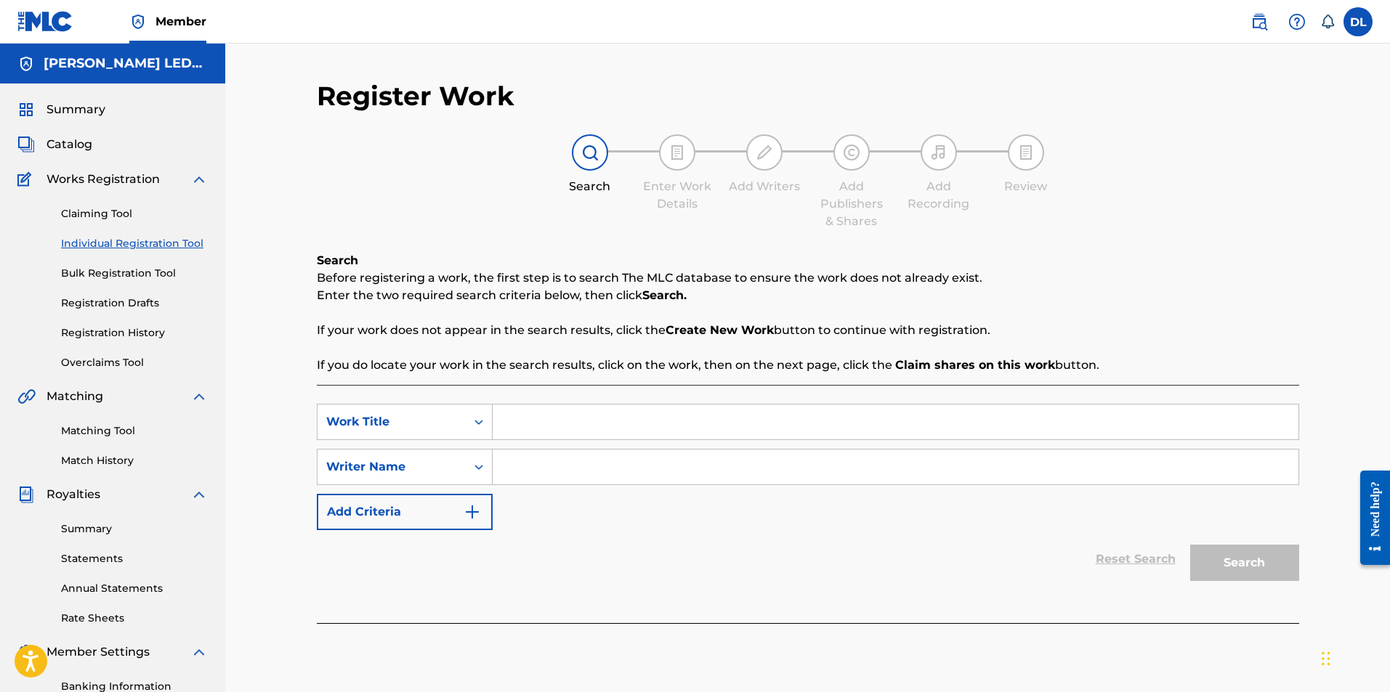
click at [108, 275] on link "Bulk Registration Tool" at bounding box center [134, 273] width 147 height 15
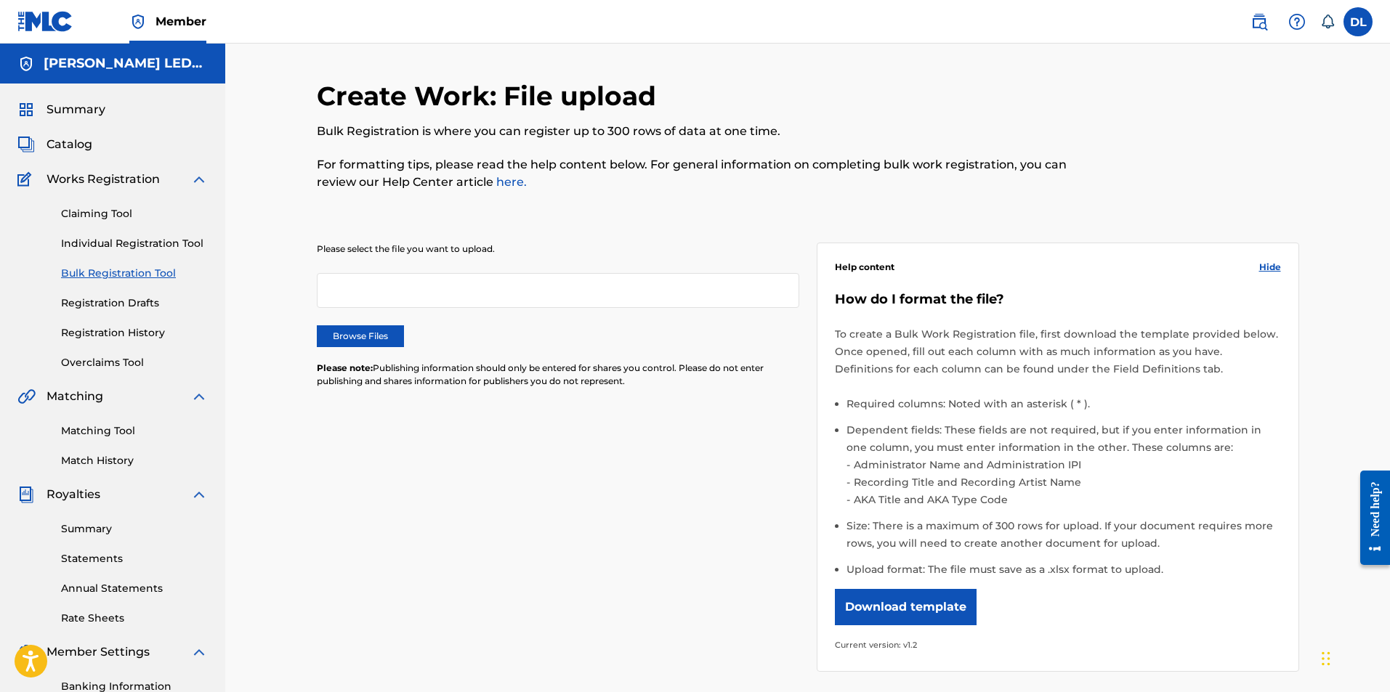
click at [87, 309] on link "Registration Drafts" at bounding box center [134, 303] width 147 height 15
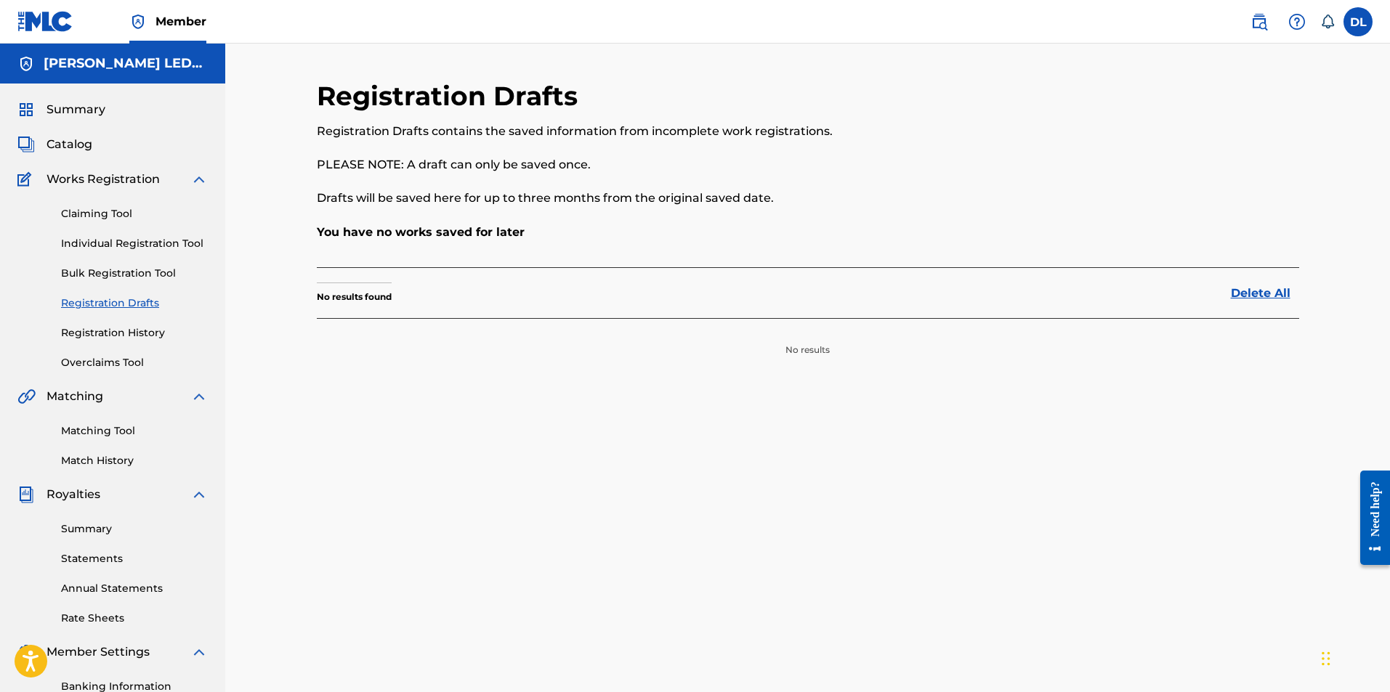
click at [91, 335] on link "Registration History" at bounding box center [134, 333] width 147 height 15
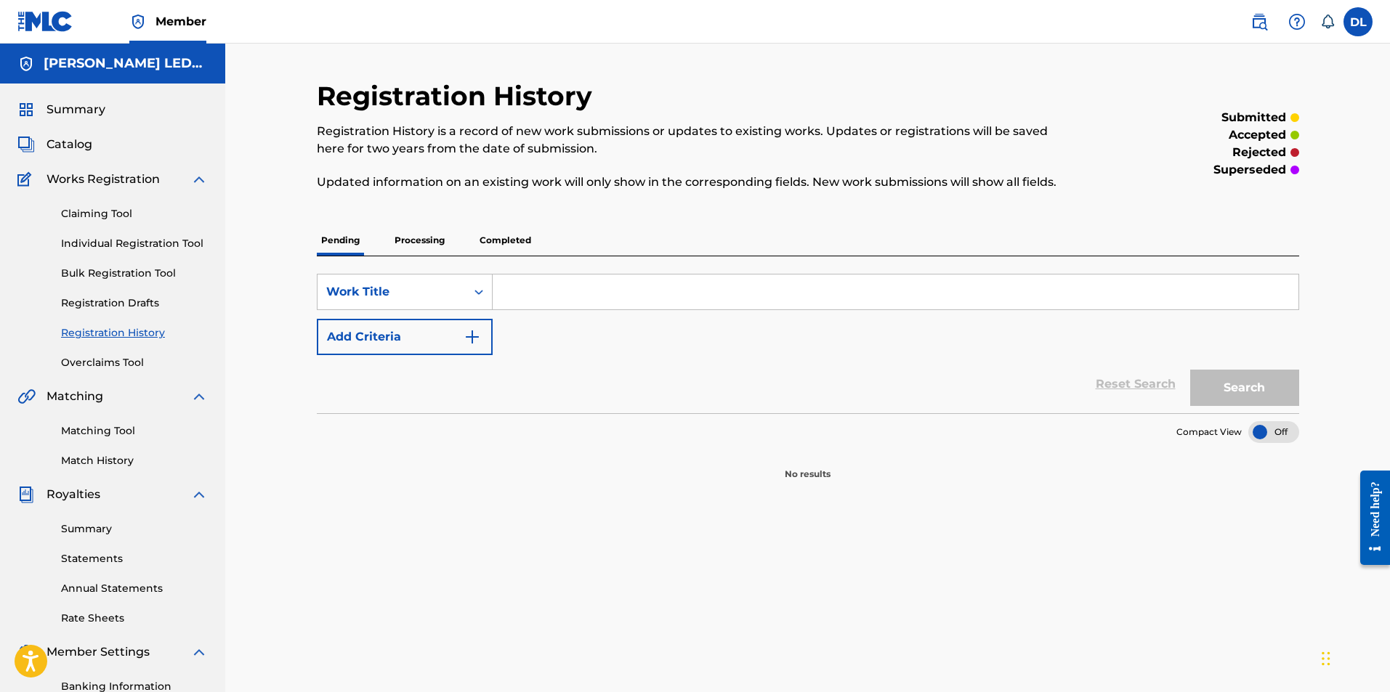
click at [86, 360] on link "Overclaims Tool" at bounding box center [134, 362] width 147 height 15
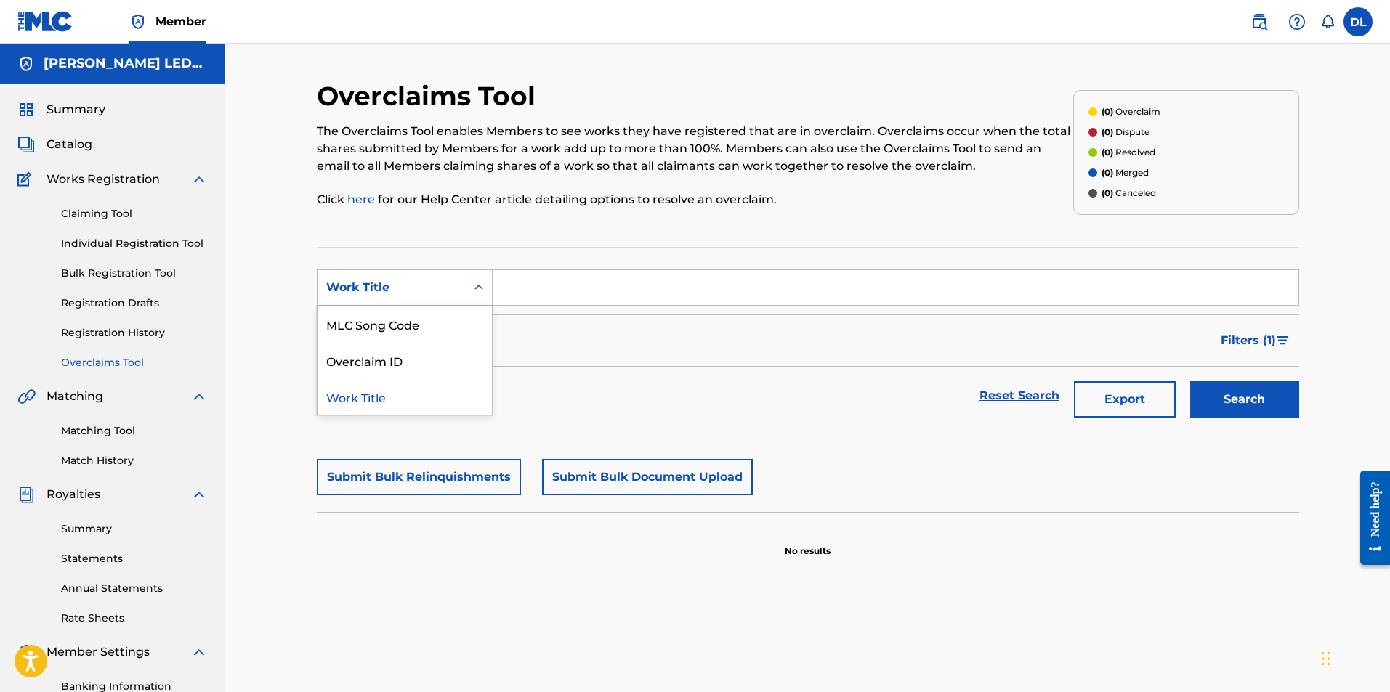
click at [485, 287] on icon "Search Form" at bounding box center [479, 287] width 15 height 15
click at [77, 210] on link "Claiming Tool" at bounding box center [134, 213] width 147 height 15
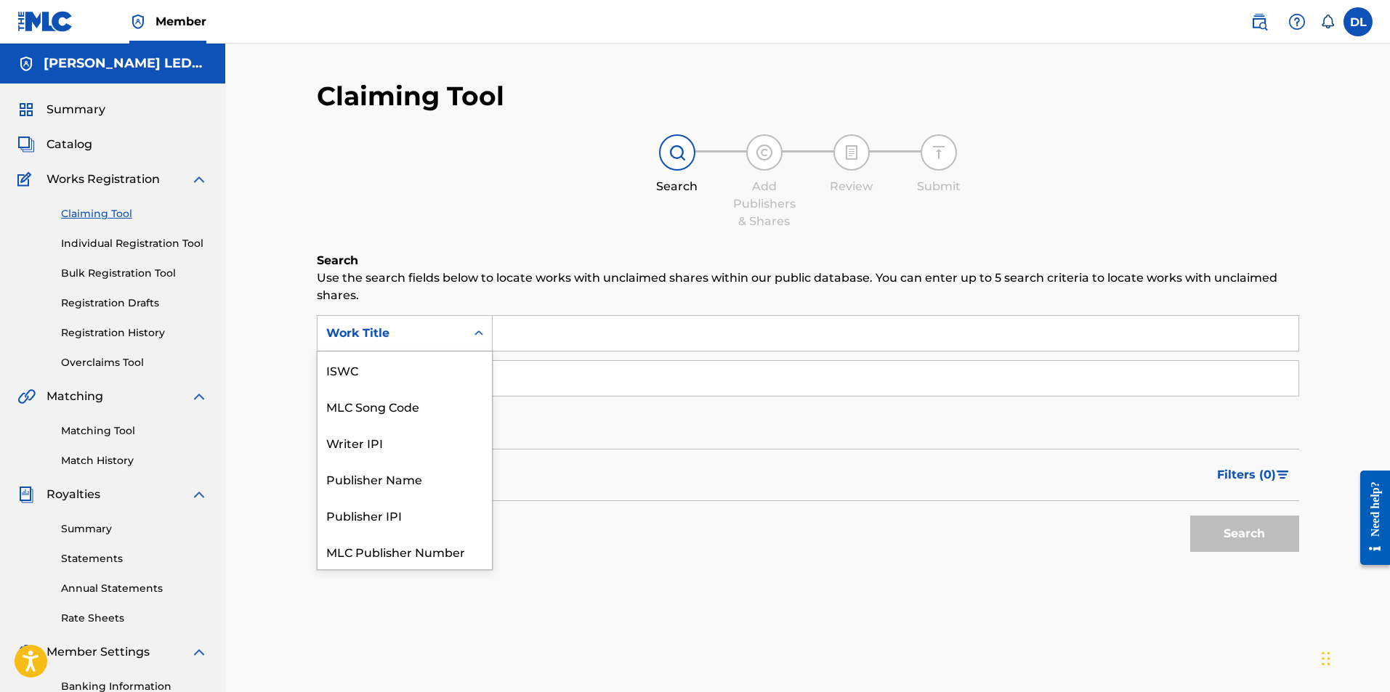
scroll to position [36, 0]
click at [480, 336] on icon "Search Form" at bounding box center [479, 333] width 15 height 15
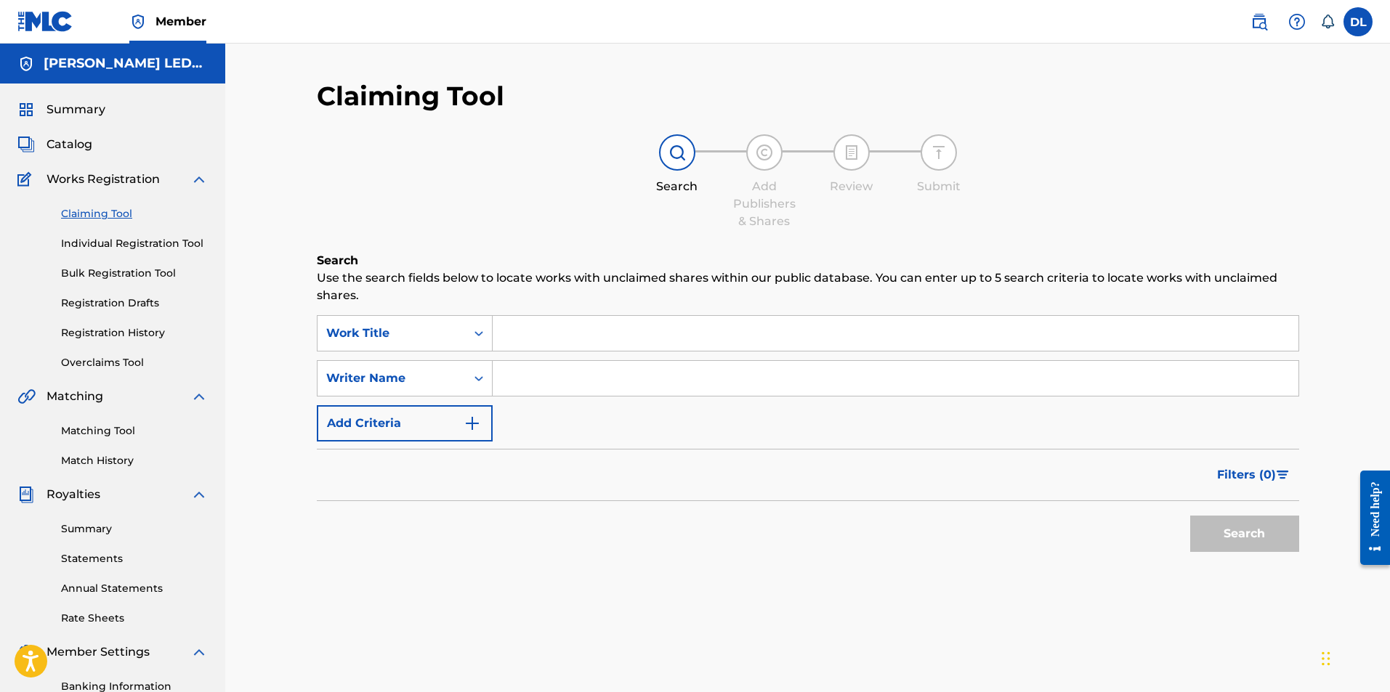
click at [547, 315] on div "Search Form" at bounding box center [896, 333] width 806 height 36
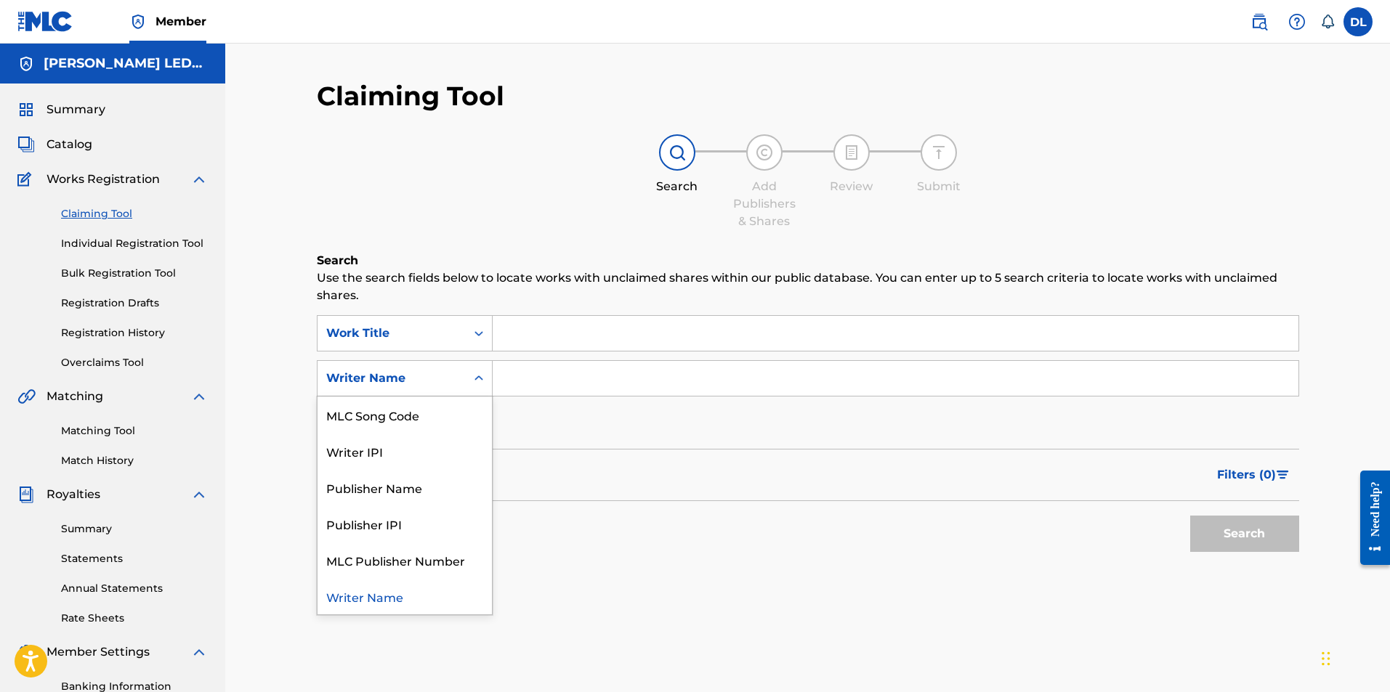
click at [481, 374] on icon "Search Form" at bounding box center [479, 378] width 15 height 15
click at [514, 374] on input "Search Form" at bounding box center [896, 378] width 806 height 35
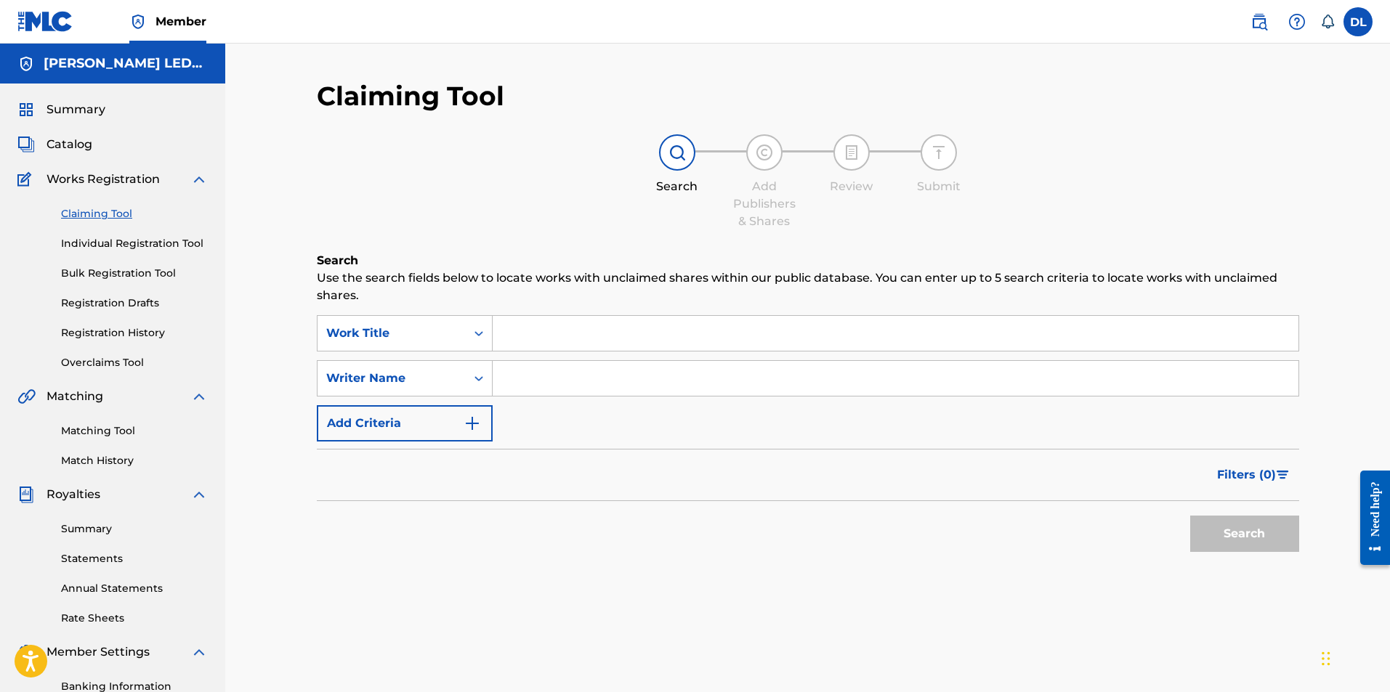
click at [480, 423] on img "Search Form" at bounding box center [472, 423] width 17 height 17
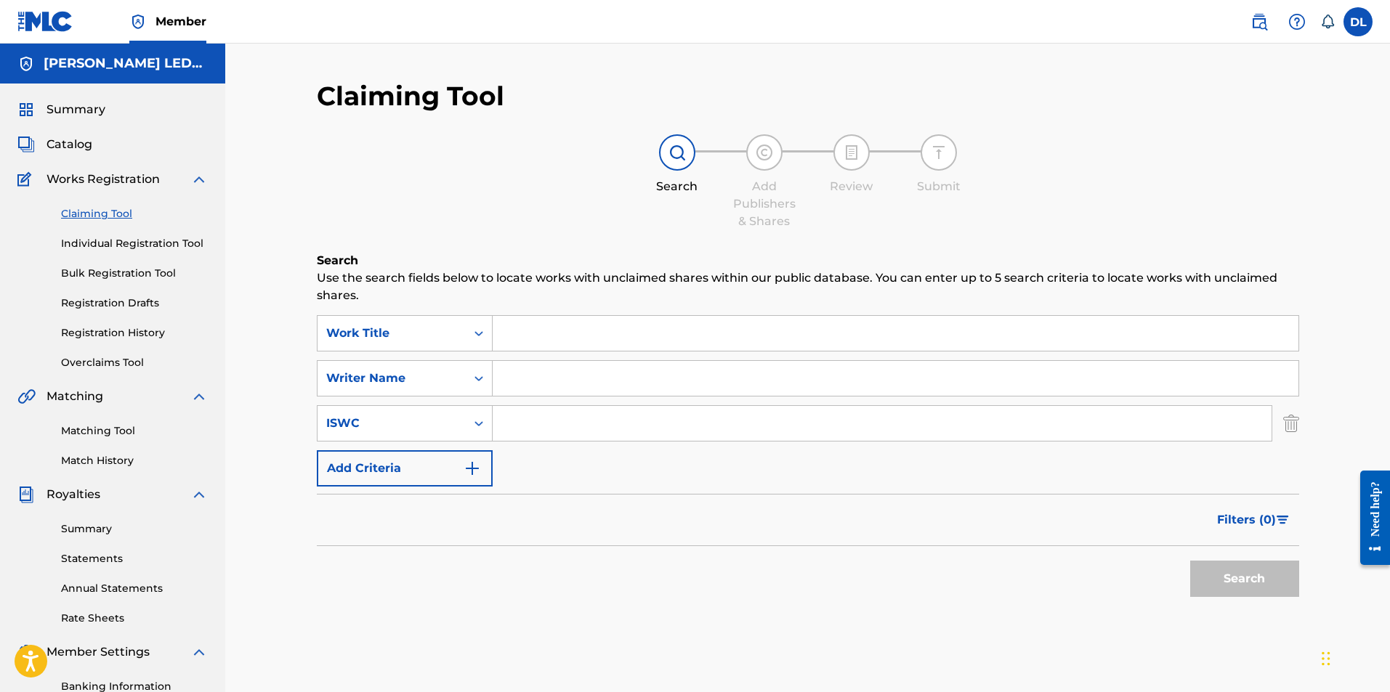
drag, startPoint x: 532, startPoint y: 429, endPoint x: 548, endPoint y: 426, distance: 16.1
click at [539, 427] on input "Search Form" at bounding box center [882, 423] width 779 height 35
paste input "USHM21880742"
click at [1266, 576] on button "Search" at bounding box center [1244, 579] width 109 height 36
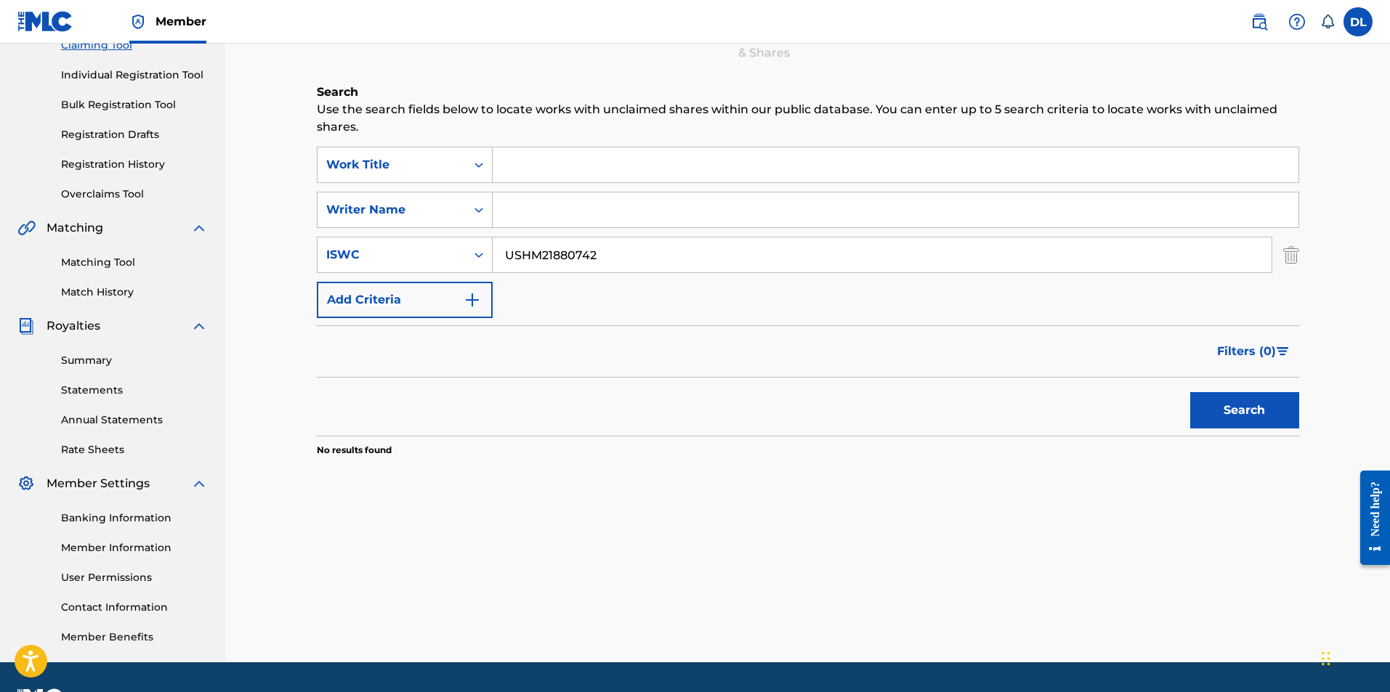
scroll to position [209, 0]
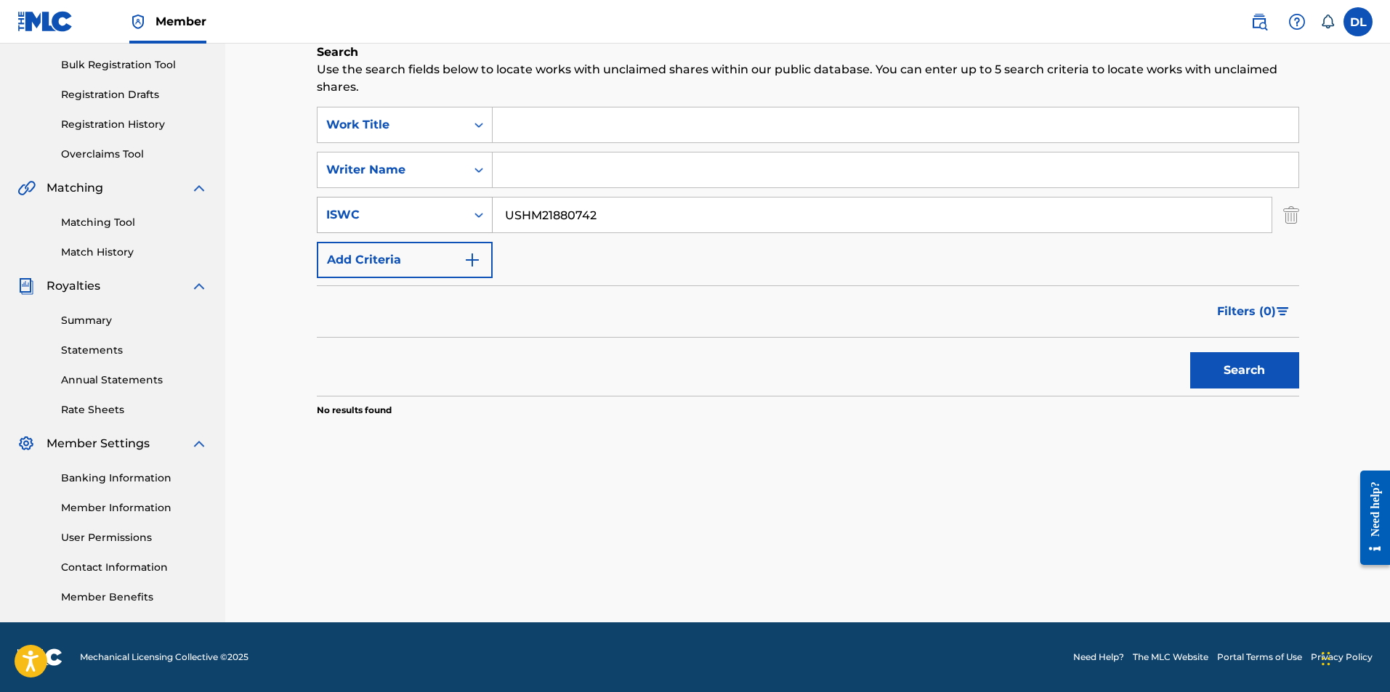
drag, startPoint x: 623, startPoint y: 219, endPoint x: 445, endPoint y: 207, distance: 179.1
click at [448, 208] on div "SearchWithCriteriaf0635e35-0eae-4a74-b711-2e831269fd6a ISWC USHM21880742" at bounding box center [808, 215] width 982 height 36
paste input "0697743"
click at [1258, 371] on button "Search" at bounding box center [1244, 370] width 109 height 36
drag, startPoint x: 542, startPoint y: 201, endPoint x: 339, endPoint y: 182, distance: 204.2
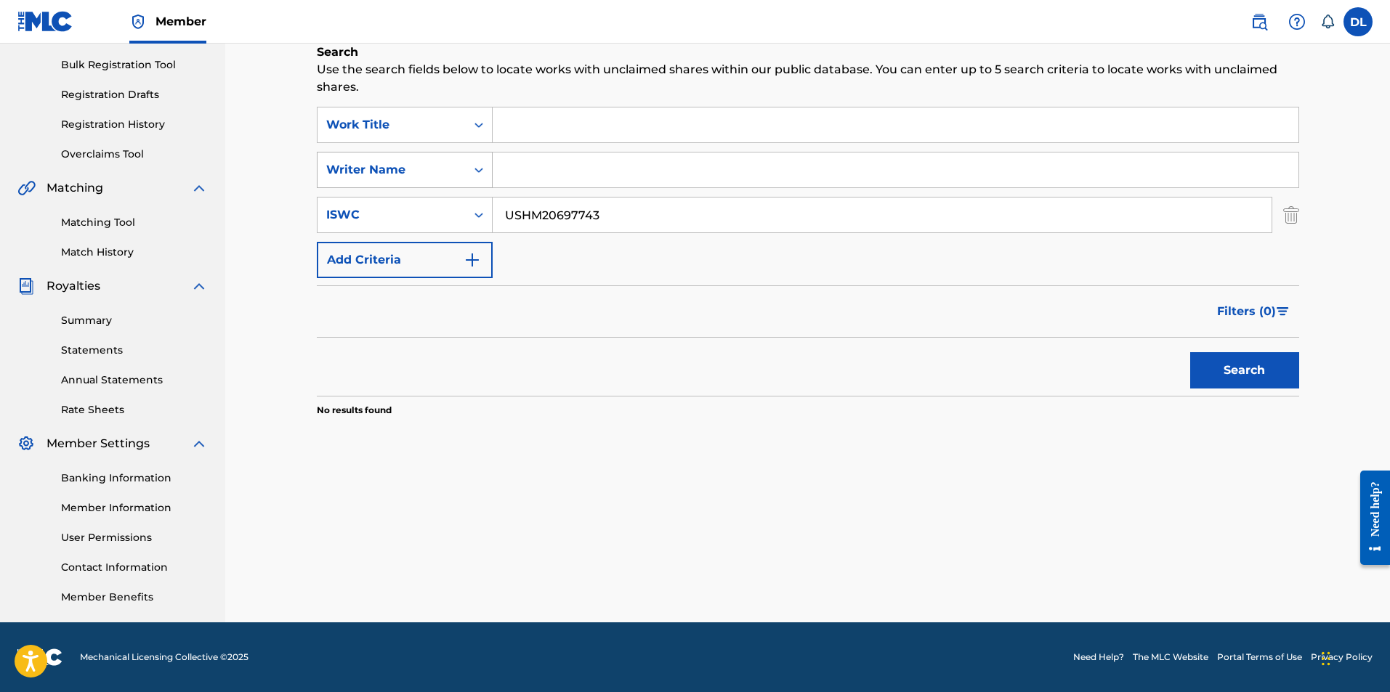
click at [339, 182] on div "SearchWithCriteriae0ef795d-1847-488d-99c2-5b8f88489f69 Work Title SearchWithCri…" at bounding box center [808, 192] width 982 height 171
paste input "6"
type input "USHM20697746"
click at [1266, 373] on button "Search" at bounding box center [1244, 370] width 109 height 36
click at [525, 128] on input "Search Form" at bounding box center [896, 125] width 806 height 35
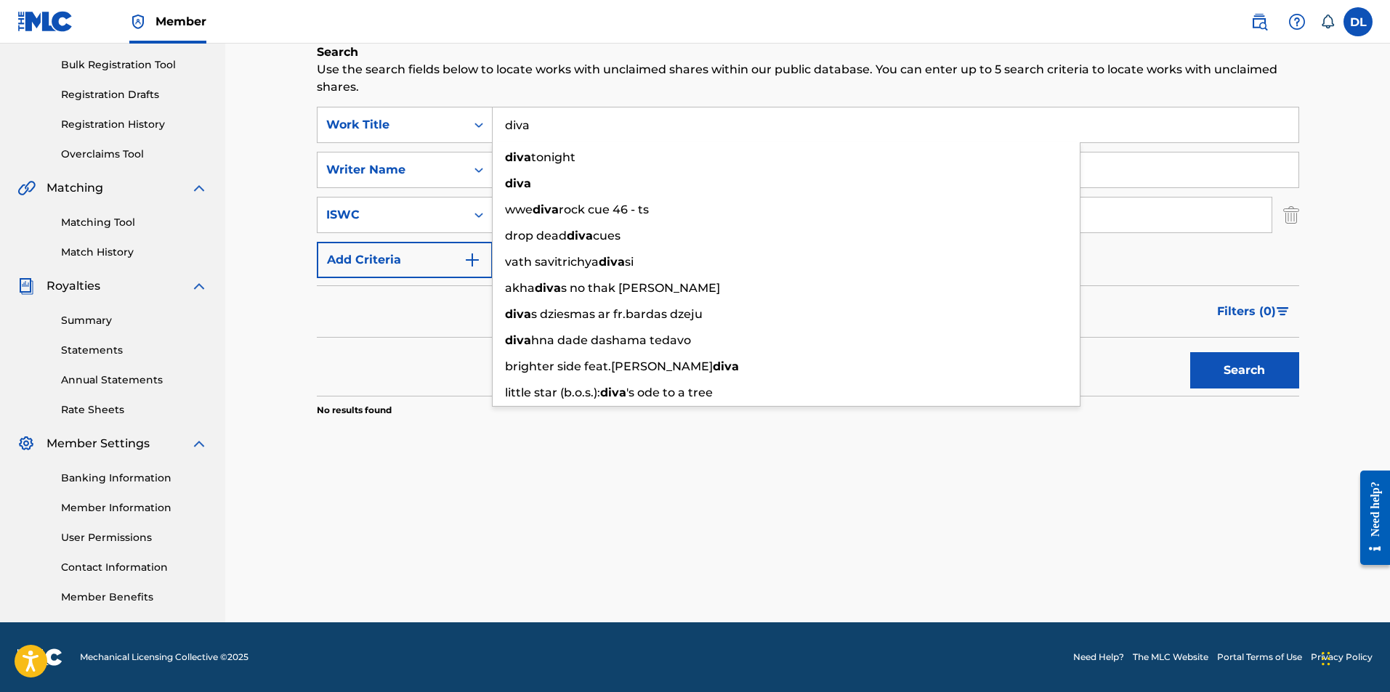
type input "diva"
click at [786, 518] on div "Claiming Tool Search Add Publishers & Shares Review Submit Search Use the searc…" at bounding box center [807, 246] width 1017 height 751
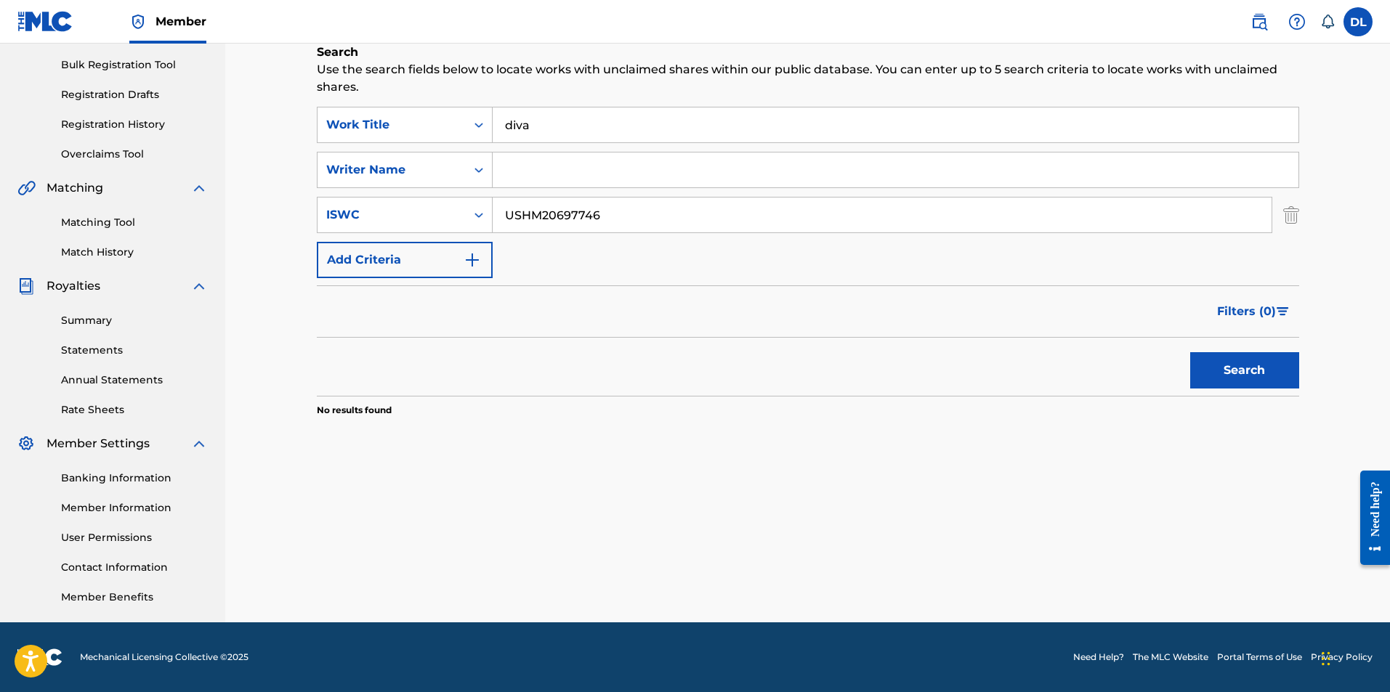
click at [1252, 371] on button "Search" at bounding box center [1244, 370] width 109 height 36
click at [575, 176] on input "Search Form" at bounding box center [896, 170] width 806 height 35
type input "Dodd Michael Lede"
click at [1248, 373] on button "Search" at bounding box center [1244, 370] width 109 height 36
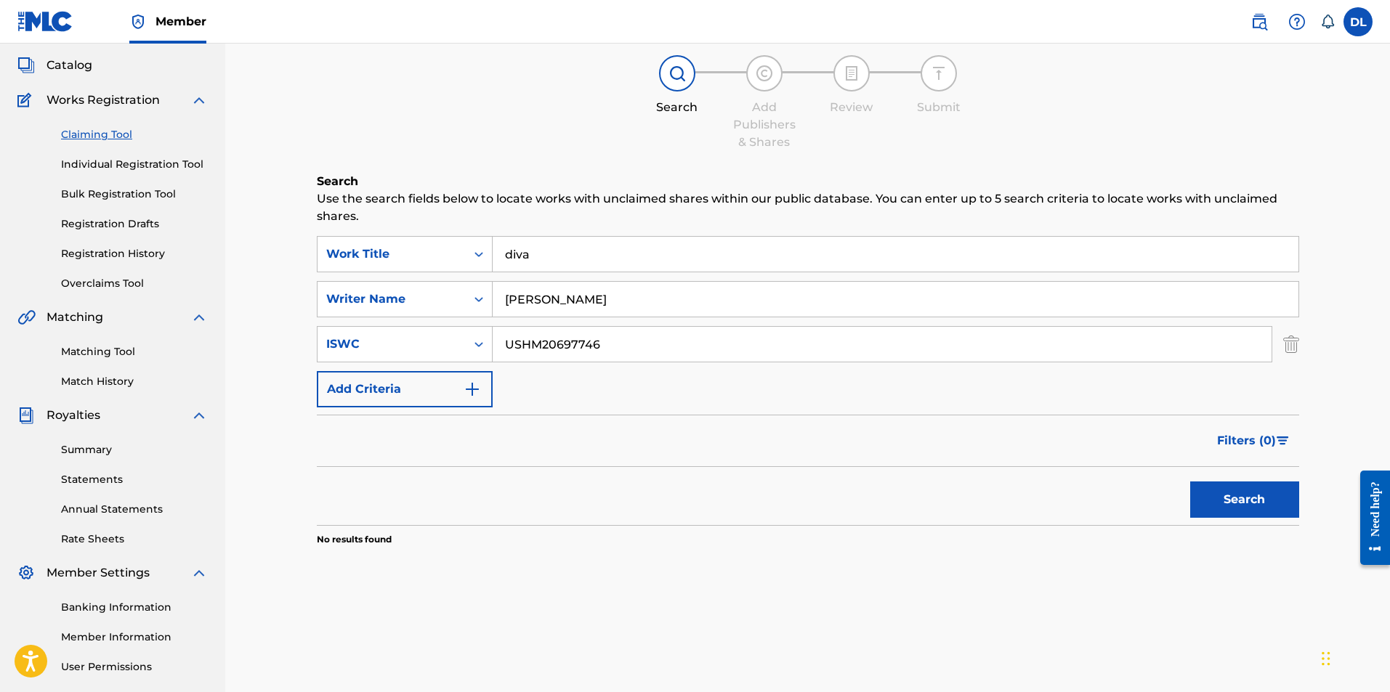
scroll to position [0, 0]
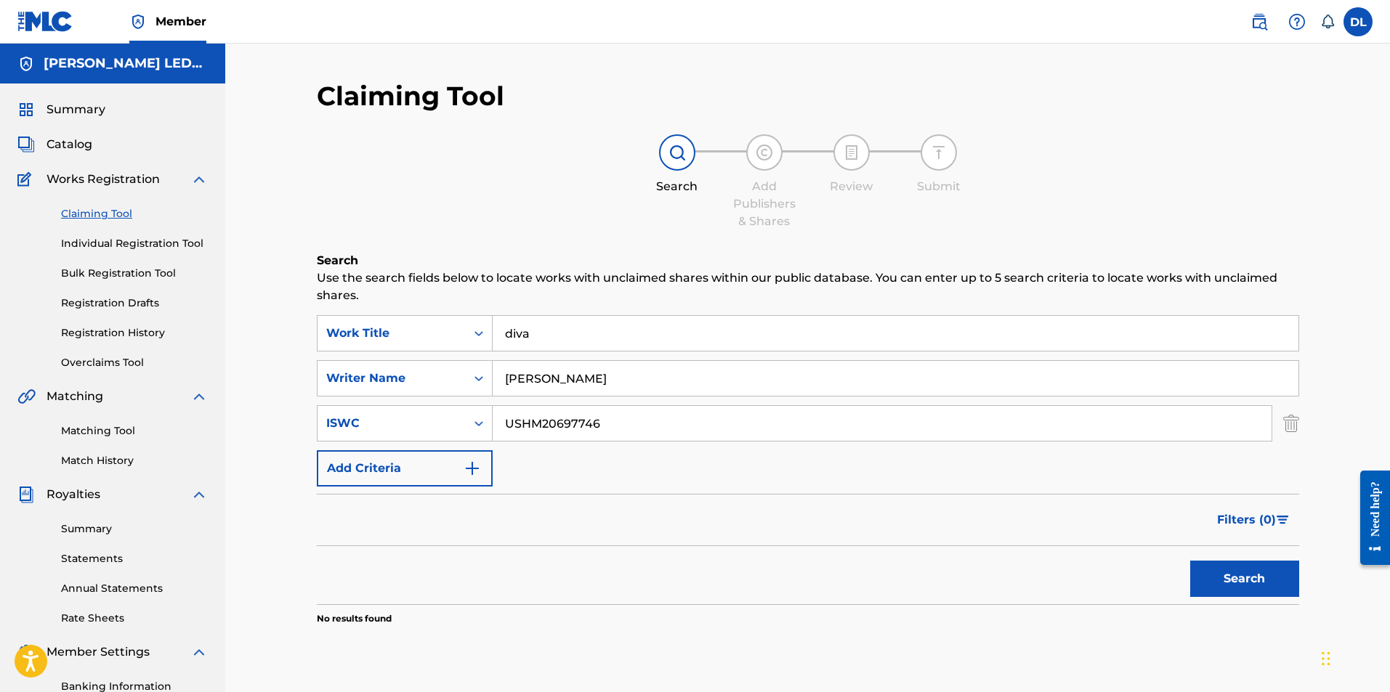
click at [59, 144] on span "Catalog" at bounding box center [70, 144] width 46 height 17
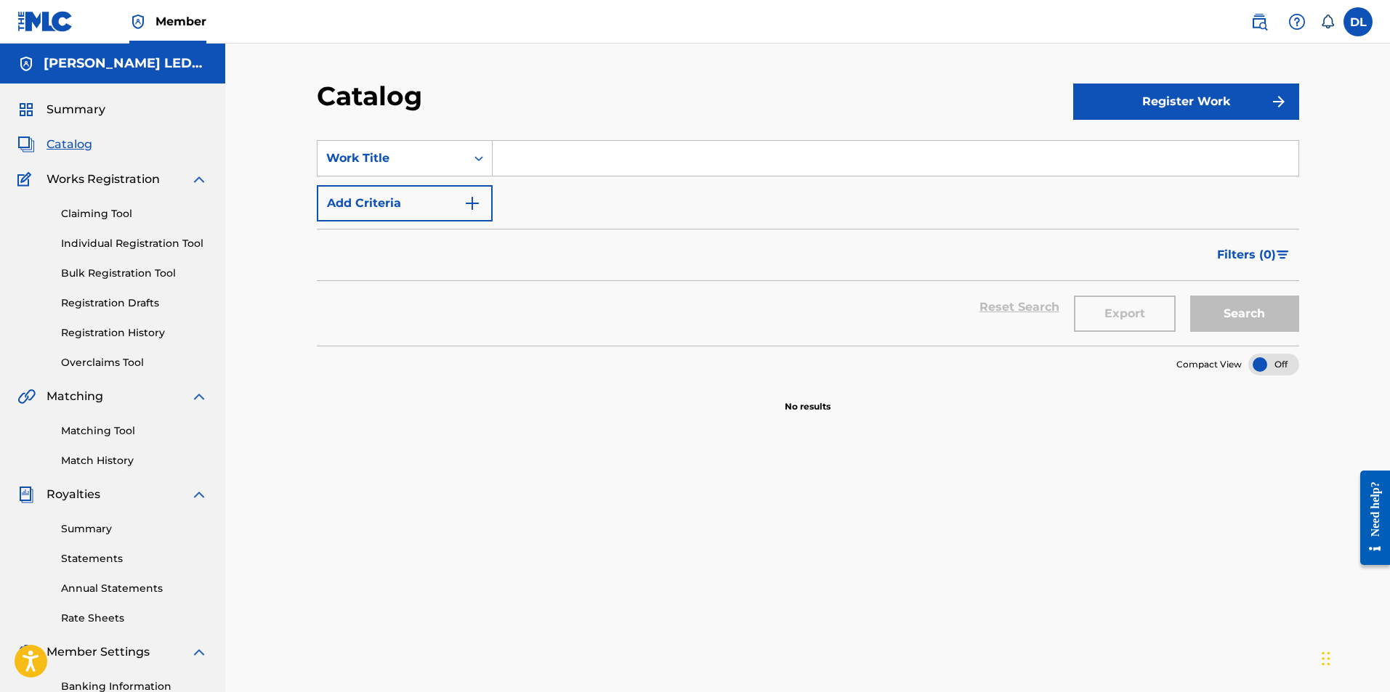
click at [555, 161] on input "Search Form" at bounding box center [896, 158] width 806 height 35
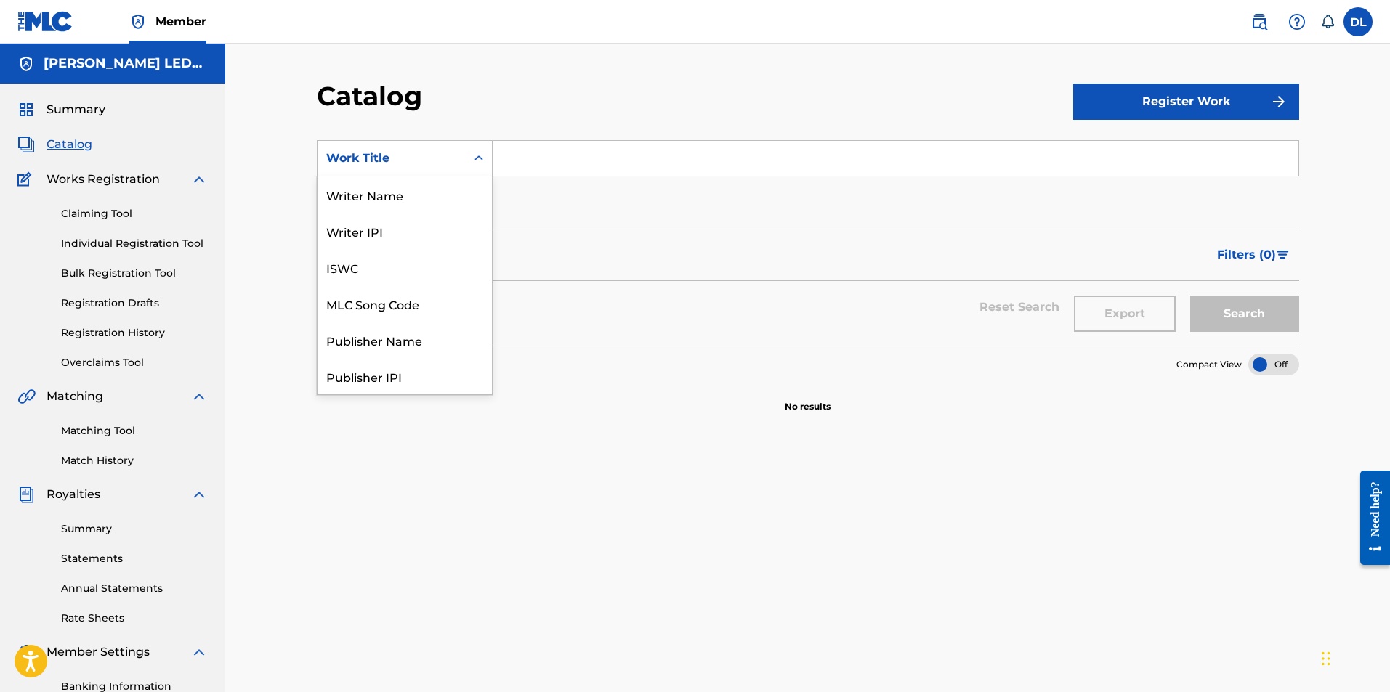
click at [479, 163] on icon "Search Form" at bounding box center [479, 158] width 15 height 15
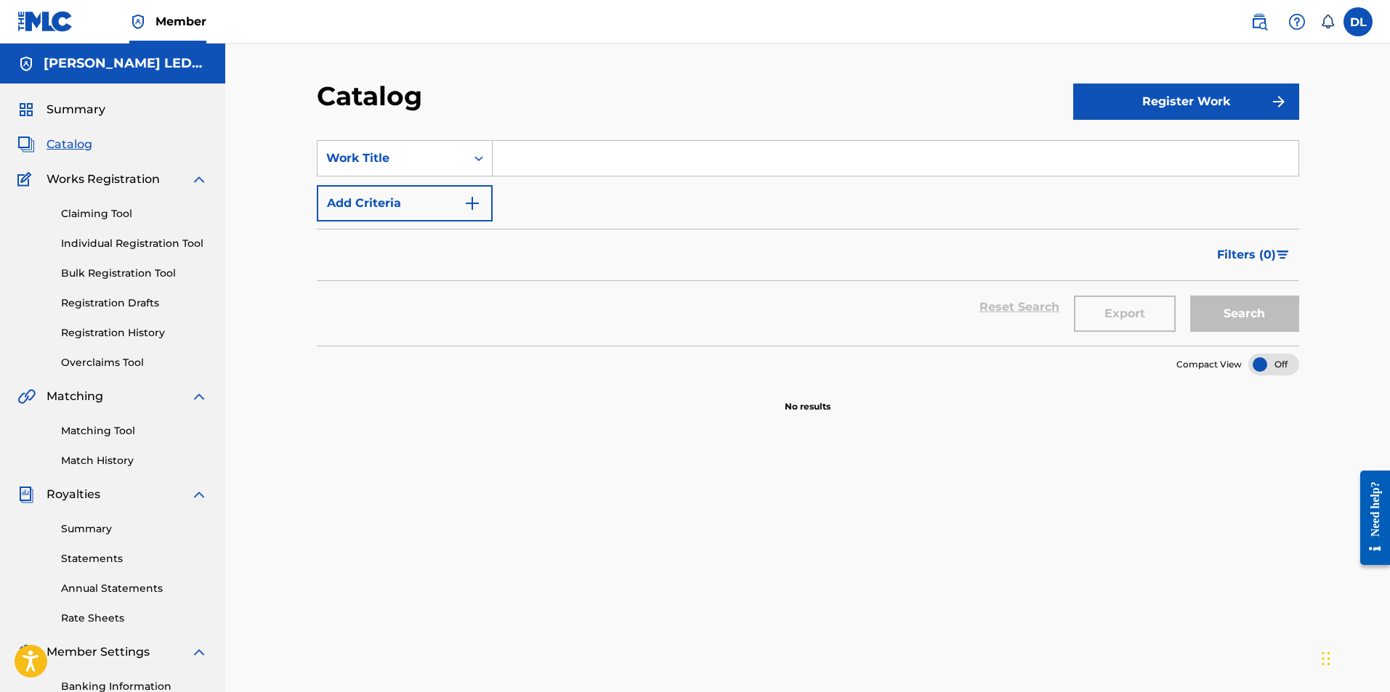
click at [479, 163] on icon "Search Form" at bounding box center [479, 158] width 15 height 15
click at [525, 161] on input "Search Form" at bounding box center [896, 158] width 806 height 35
click at [1245, 316] on button "Search" at bounding box center [1244, 314] width 109 height 36
click at [1281, 310] on button "Search" at bounding box center [1244, 314] width 109 height 36
drag, startPoint x: 529, startPoint y: 158, endPoint x: 461, endPoint y: 150, distance: 68.0
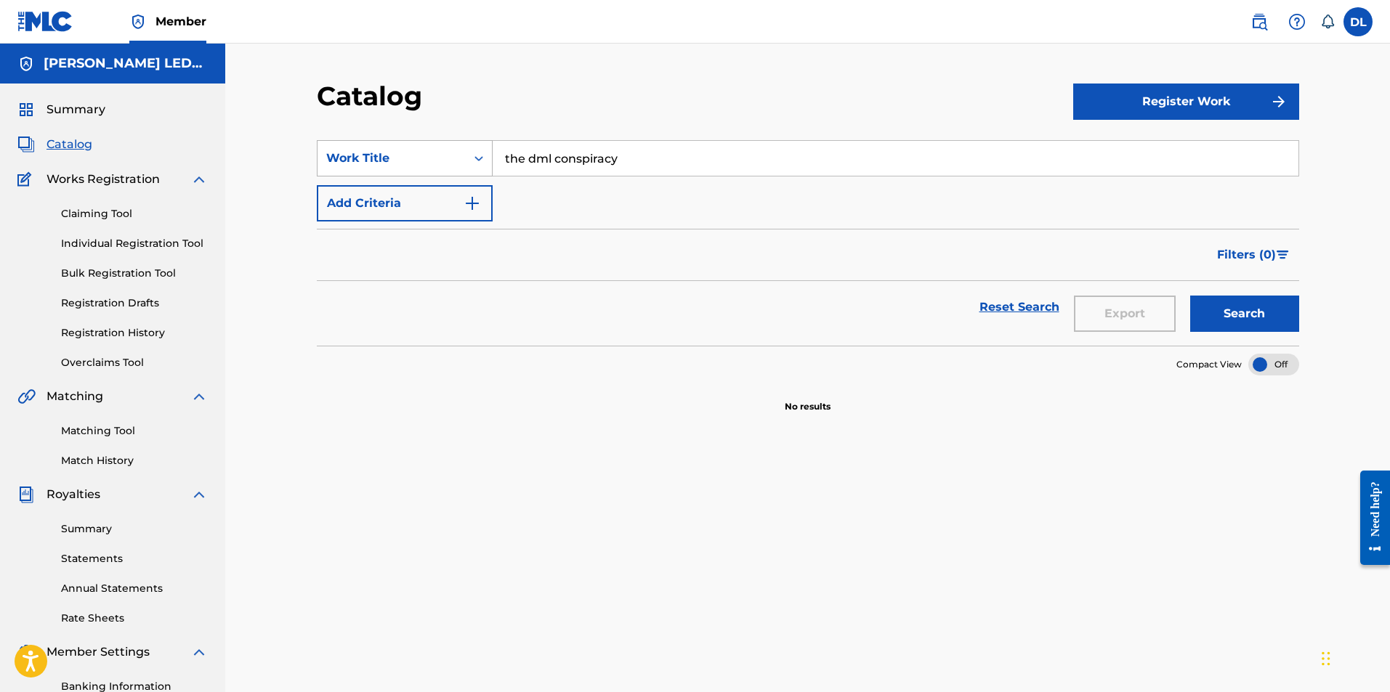
click at [461, 150] on div "SearchWithCriteria66cb6c7a-ca83-46fb-8e84-bdae348d3537 Work Title the dml consp…" at bounding box center [808, 158] width 982 height 36
click at [1226, 315] on button "Search" at bounding box center [1244, 314] width 109 height 36
drag, startPoint x: 618, startPoint y: 153, endPoint x: 289, endPoint y: 102, distance: 332.4
click at [289, 102] on div "Catalog Register Work SearchWithCriteria66cb6c7a-ca83-46fb-8e84-bdae348d3537 Wo…" at bounding box center [807, 438] width 1165 height 788
click at [1228, 306] on button "Search" at bounding box center [1244, 314] width 109 height 36
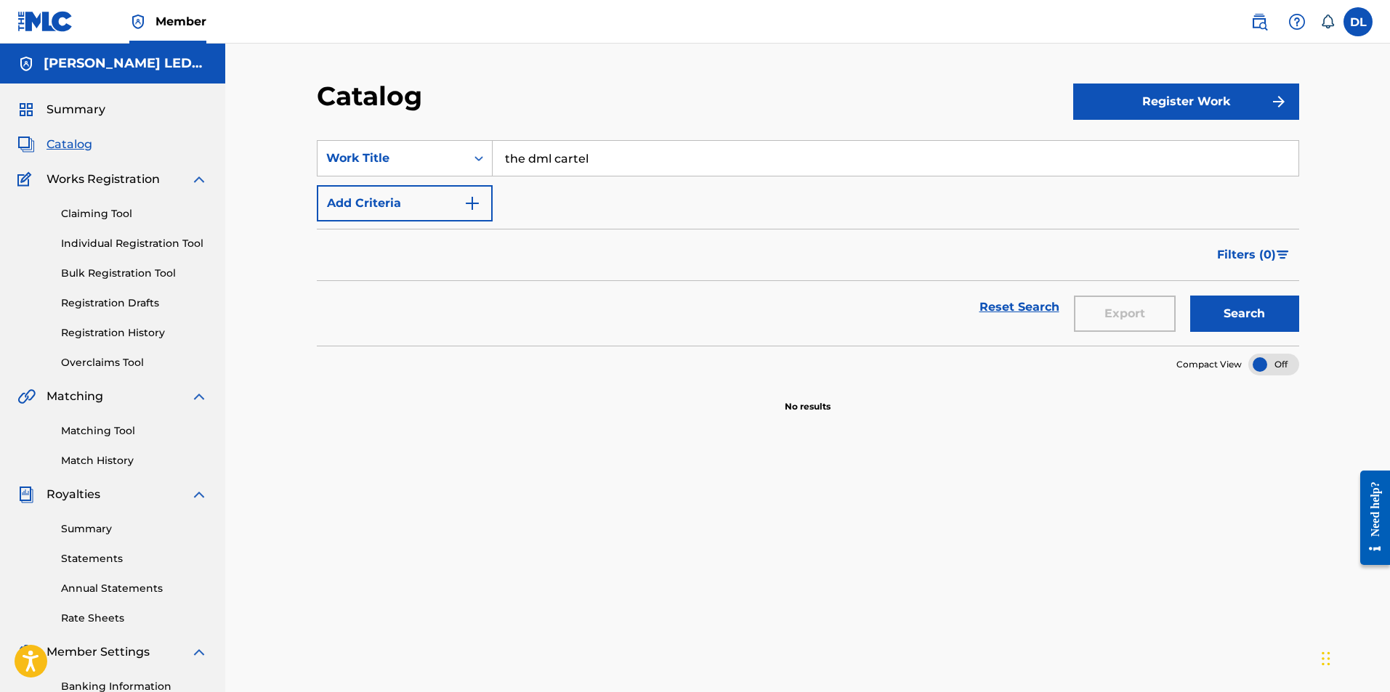
drag, startPoint x: 631, startPoint y: 158, endPoint x: 369, endPoint y: 127, distance: 263.4
click at [371, 128] on section "SearchWithCriteria66cb6c7a-ca83-46fb-8e84-bdae348d3537 Work Title the dml carte…" at bounding box center [808, 234] width 982 height 223
click at [1222, 307] on button "Search" at bounding box center [1244, 314] width 109 height 36
drag, startPoint x: 589, startPoint y: 154, endPoint x: 294, endPoint y: 105, distance: 298.4
click at [294, 105] on div "Catalog Register Work SearchWithCriteria66cb6c7a-ca83-46fb-8e84-bdae348d3537 Wo…" at bounding box center [807, 438] width 1165 height 788
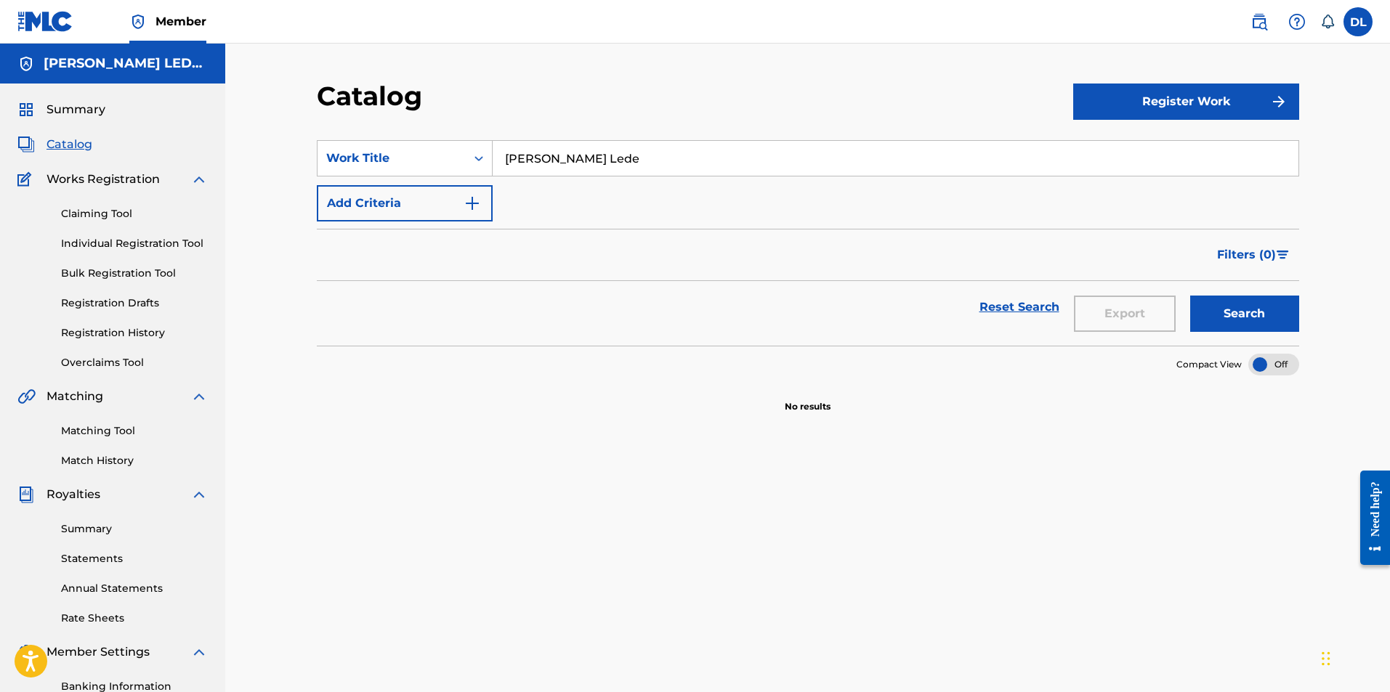
click at [1190, 296] on button "Search" at bounding box center [1244, 314] width 109 height 36
drag, startPoint x: 593, startPoint y: 156, endPoint x: 177, endPoint y: 114, distance: 417.7
click at [179, 116] on main "DODD MICHAEL LEDE PUB DESIGNEE Summary Catalog Works Registration Claiming Tool…" at bounding box center [695, 438] width 1390 height 788
type input "diva"
click at [1190, 296] on button "Search" at bounding box center [1244, 314] width 109 height 36
